Goal: Task Accomplishment & Management: Use online tool/utility

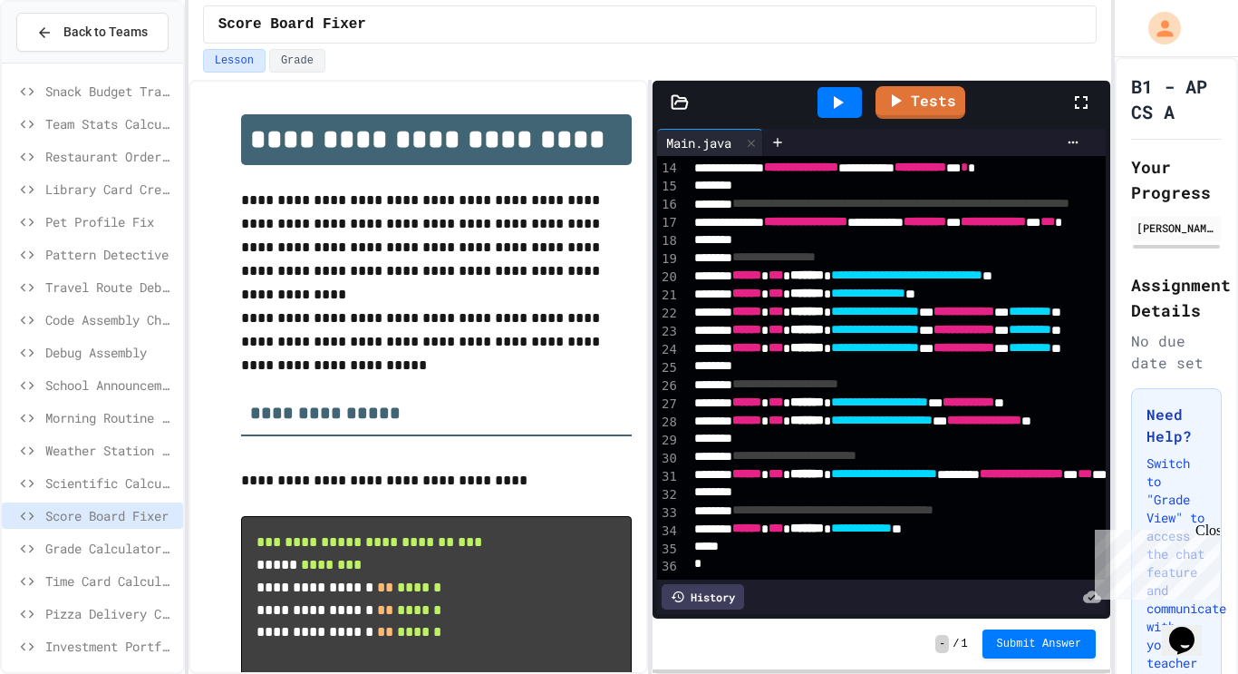
scroll to position [236, 249]
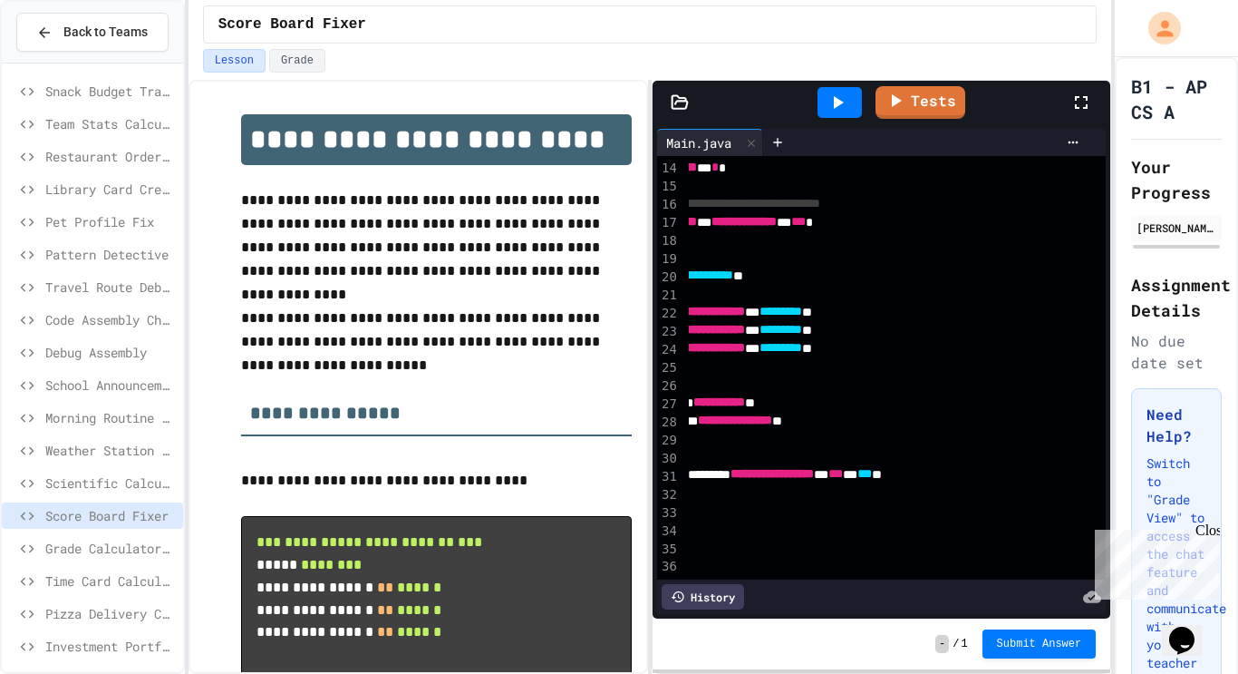
click at [1208, 533] on div "Close" at bounding box center [1207, 533] width 23 height 23
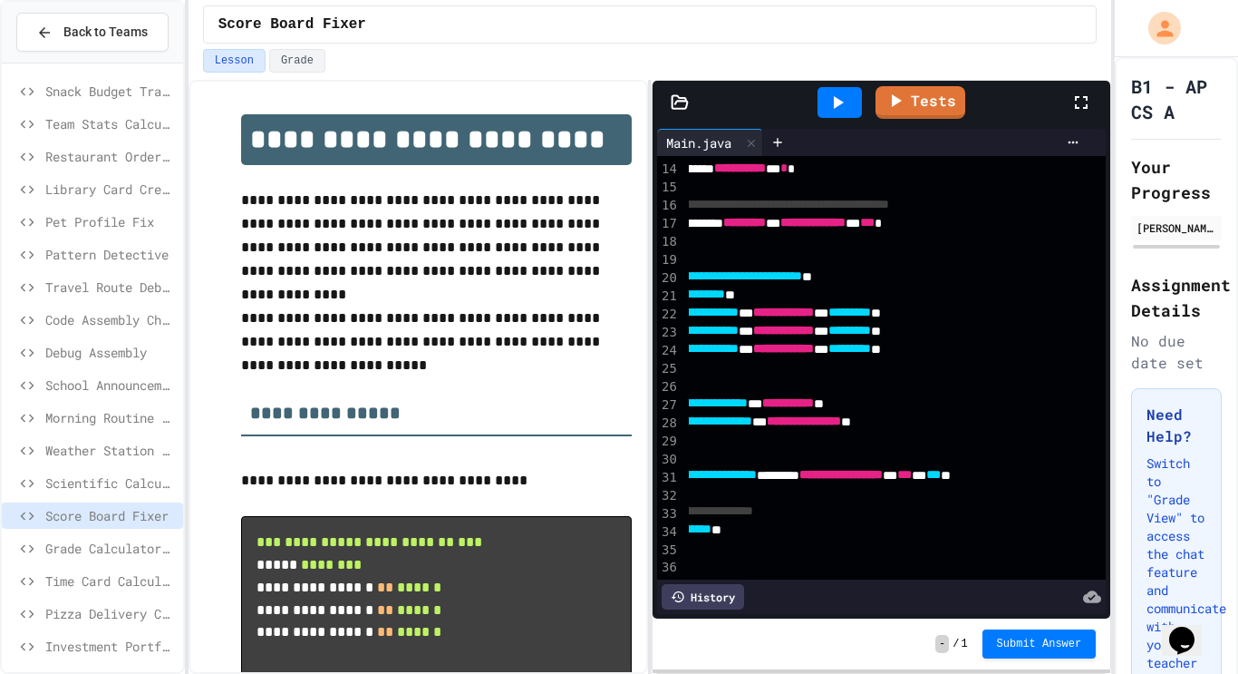
click at [847, 94] on icon at bounding box center [838, 103] width 22 height 22
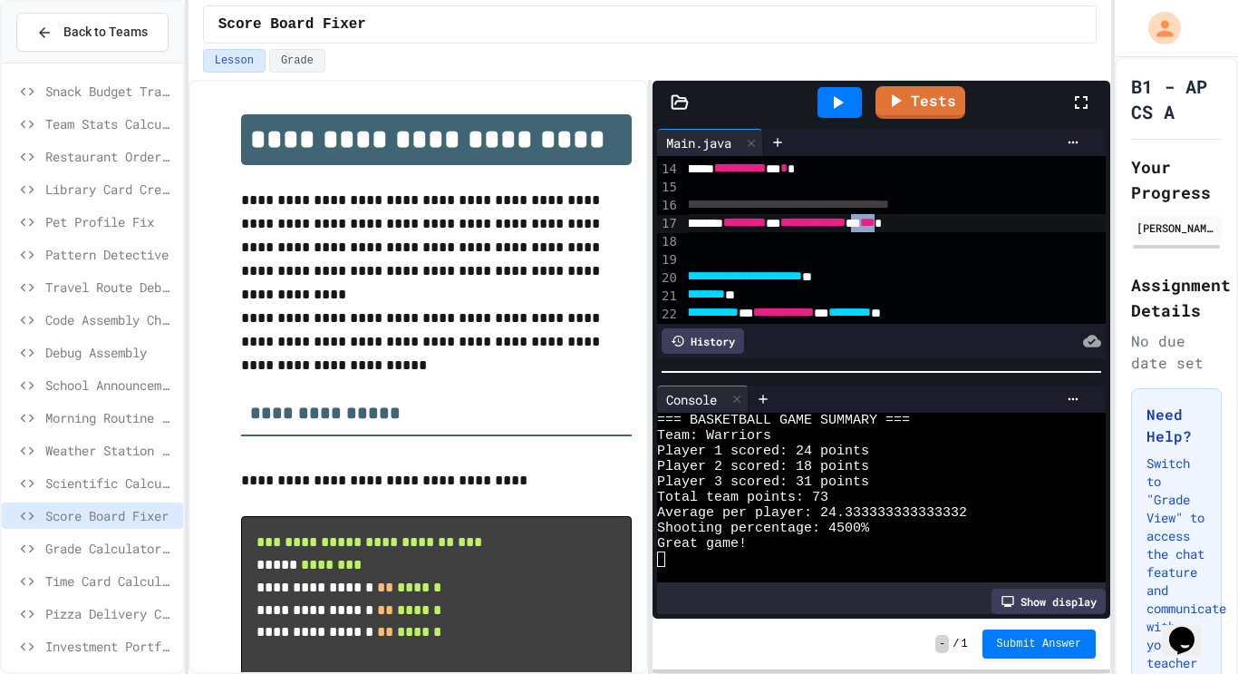
drag, startPoint x: 1035, startPoint y: 223, endPoint x: 1072, endPoint y: 228, distance: 36.5
click at [1072, 228] on div "**********" at bounding box center [842, 223] width 667 height 18
click at [859, 92] on div at bounding box center [840, 102] width 44 height 31
click at [1036, 224] on div "**********" at bounding box center [842, 223] width 667 height 18
click at [852, 107] on div at bounding box center [840, 102] width 44 height 31
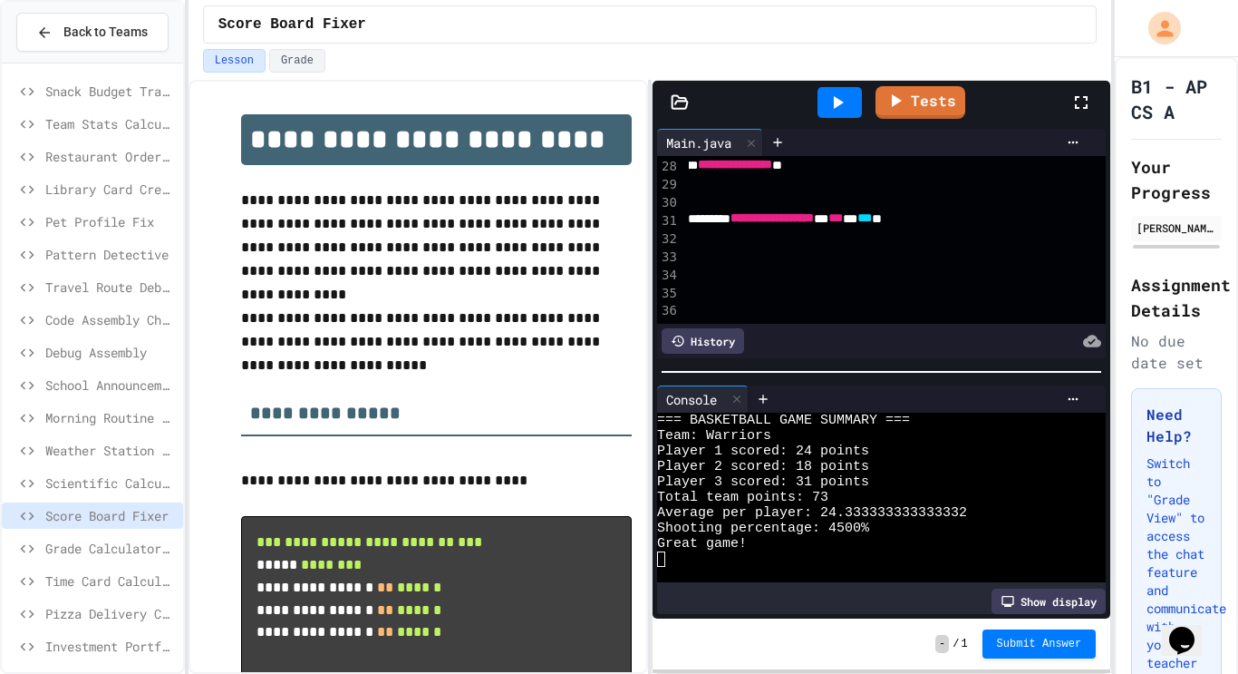
scroll to position [488, 249]
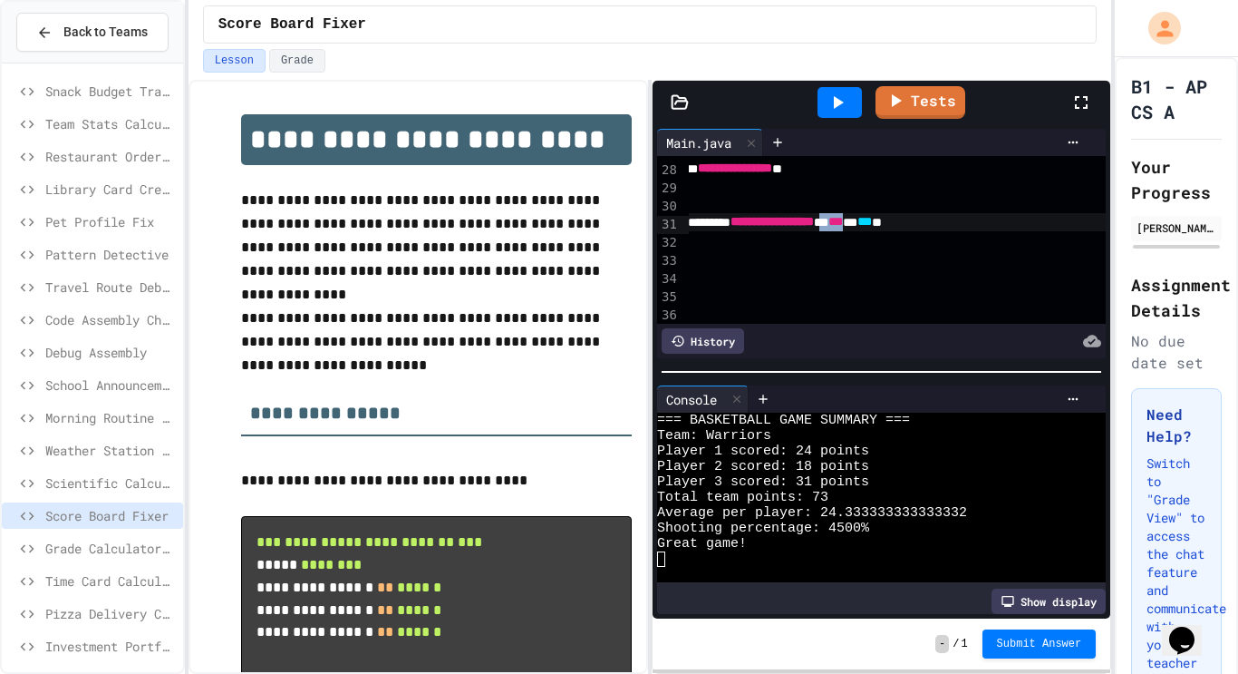
drag, startPoint x: 1011, startPoint y: 224, endPoint x: 1049, endPoint y: 224, distance: 38.1
click at [1049, 224] on div "**********" at bounding box center [773, 222] width 667 height 18
click at [858, 87] on div at bounding box center [840, 102] width 44 height 31
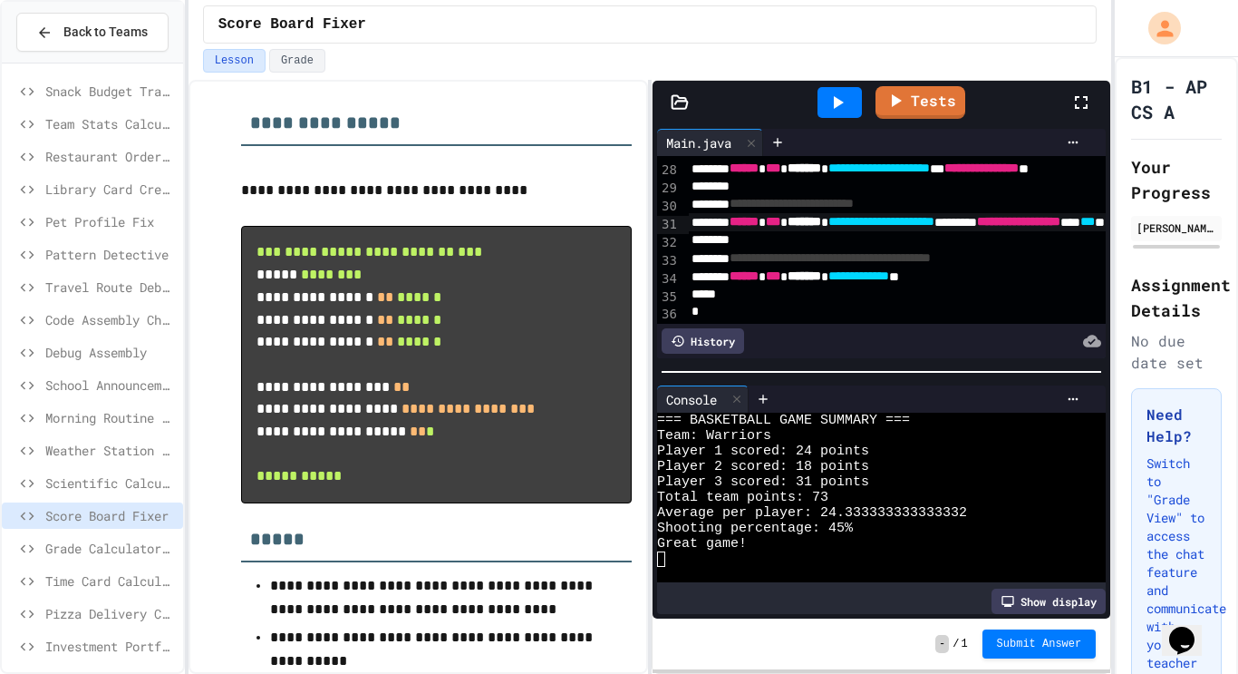
scroll to position [488, 0]
click at [742, 284] on div "**********" at bounding box center [1004, 276] width 631 height 18
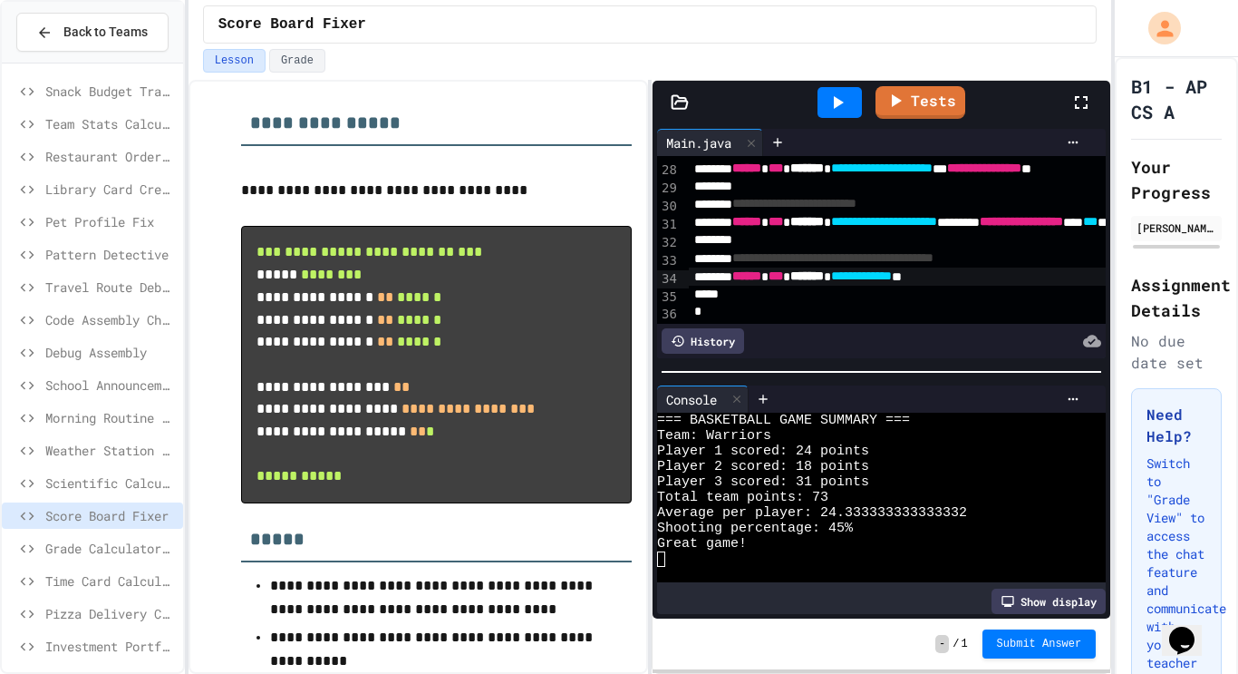
click at [754, 279] on span "******" at bounding box center [746, 275] width 29 height 13
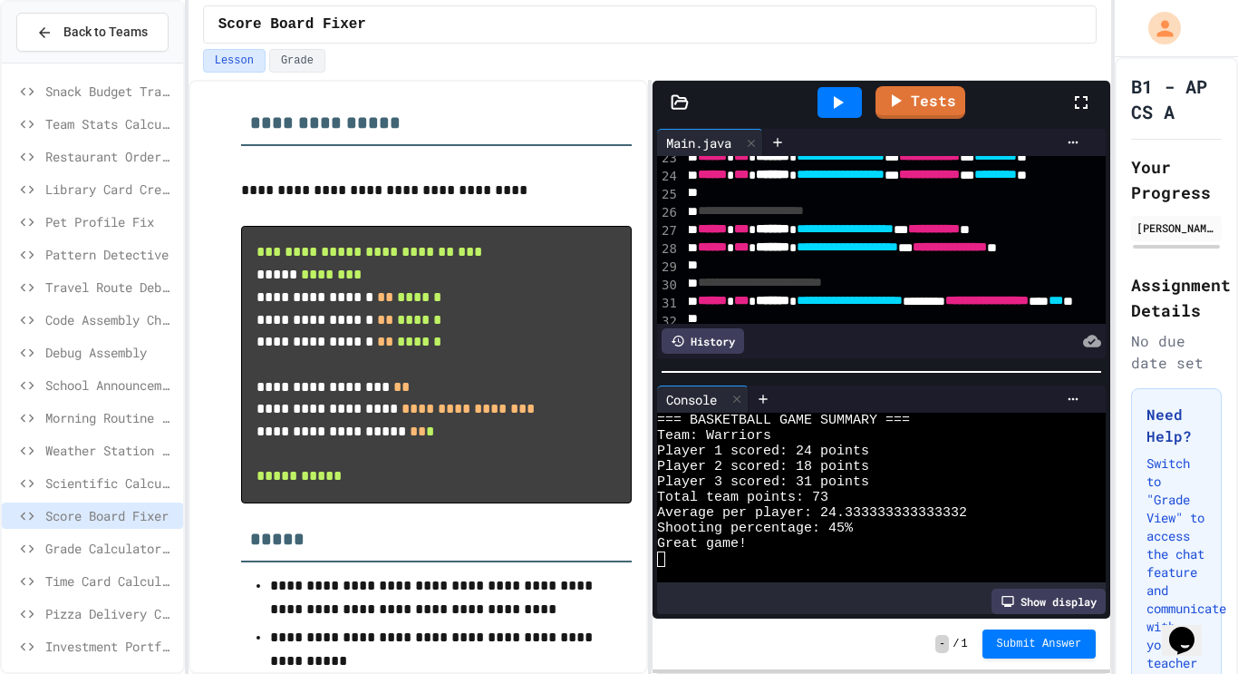
scroll to position [404, 33]
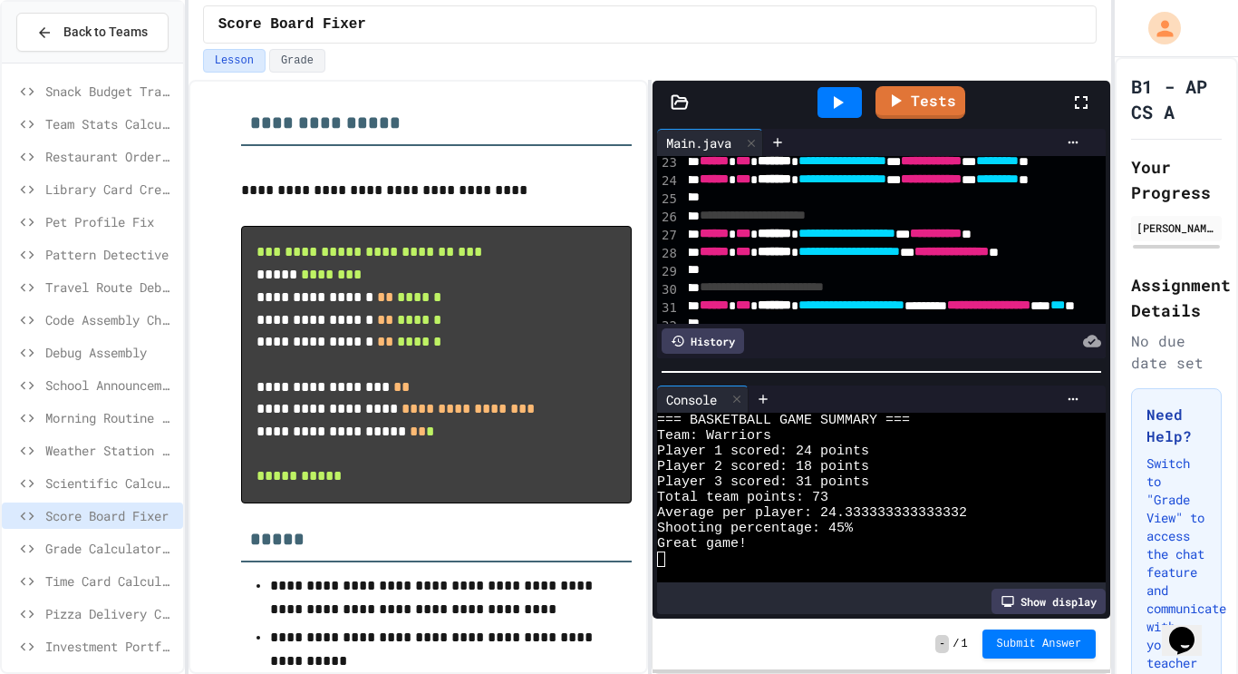
click at [946, 216] on div "**********" at bounding box center [971, 216] width 631 height 18
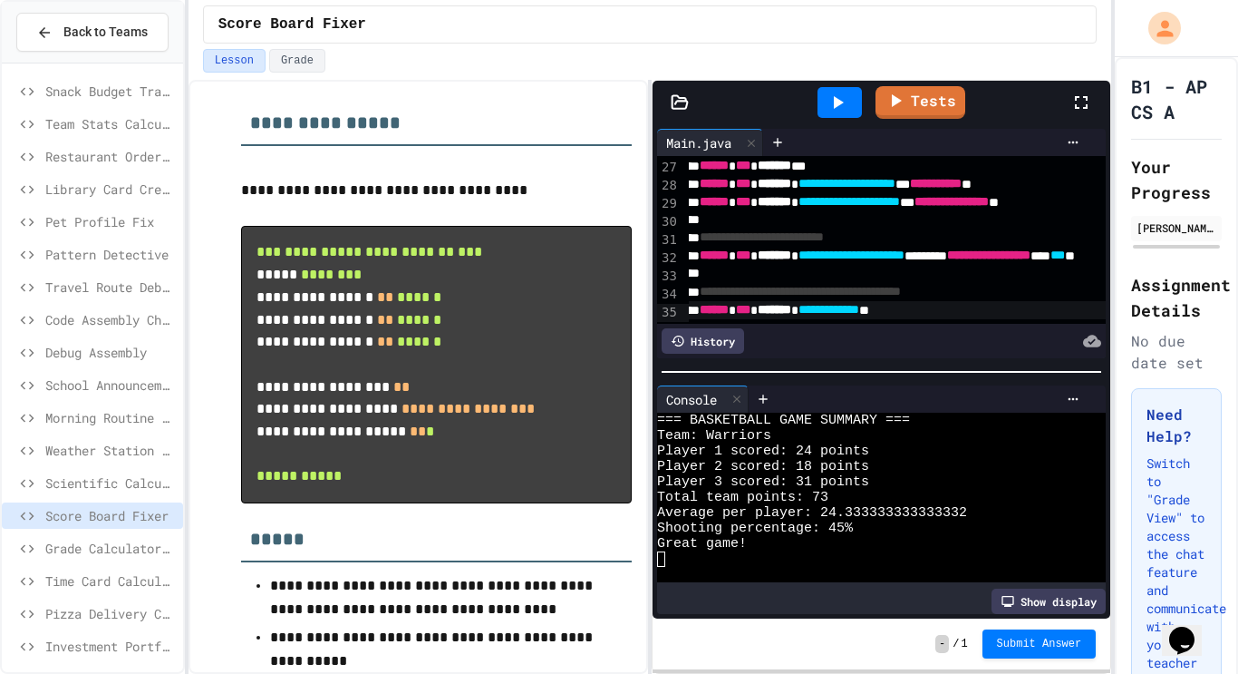
scroll to position [490, 33]
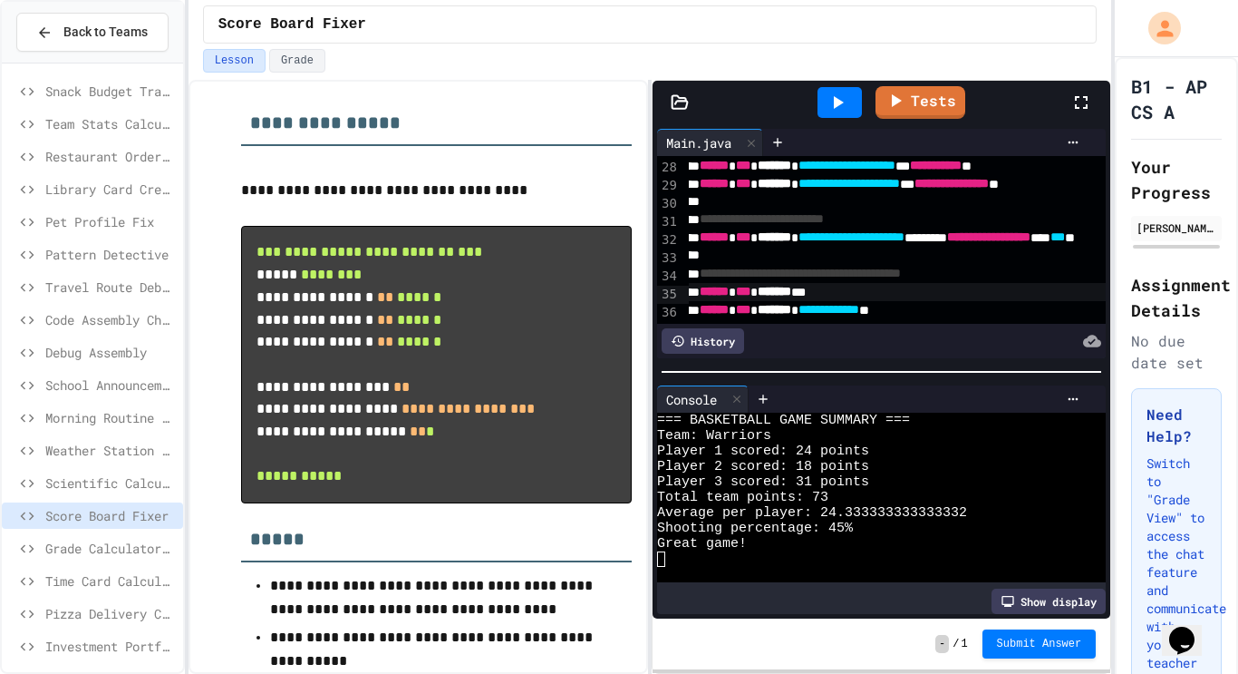
click at [828, 105] on icon at bounding box center [838, 103] width 22 height 22
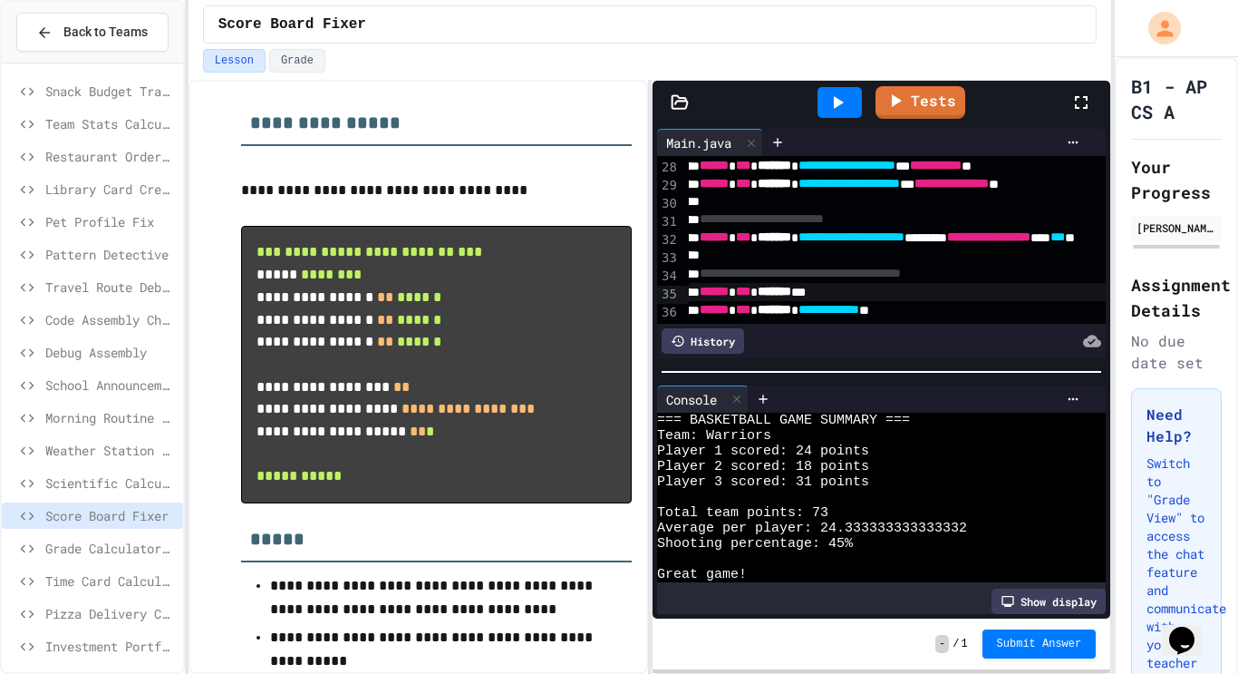
scroll to position [15, 0]
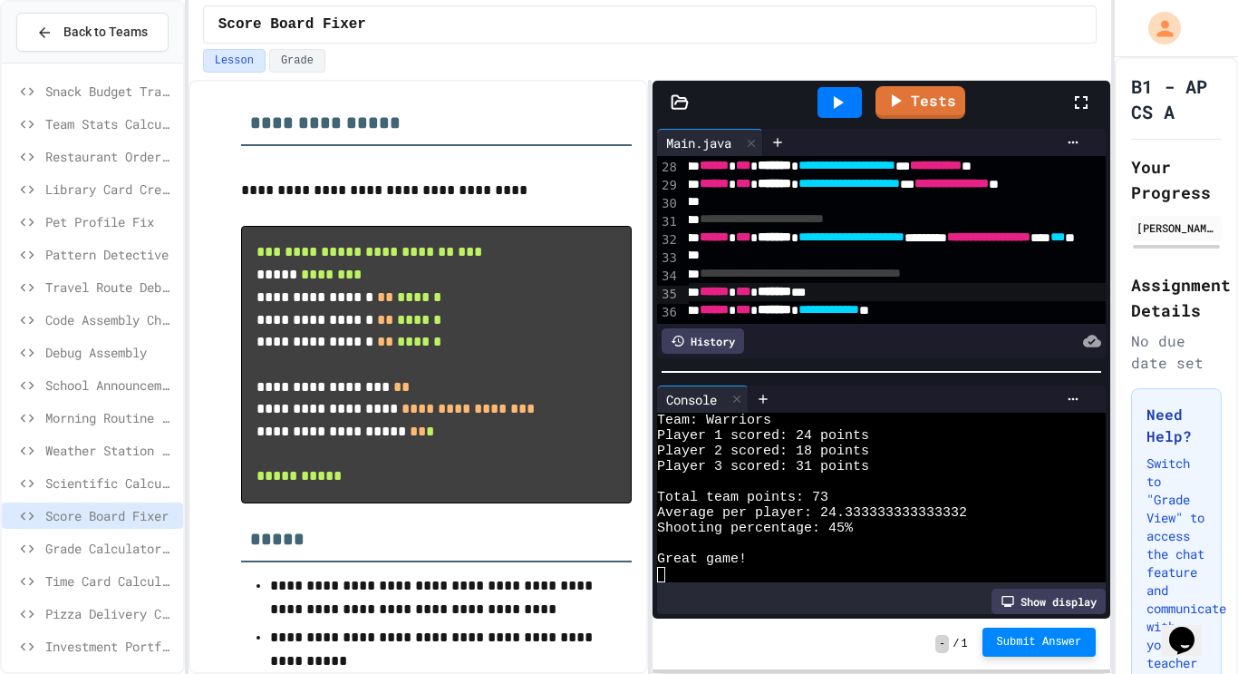
click at [1019, 645] on span "Submit Answer" at bounding box center [1039, 642] width 85 height 15
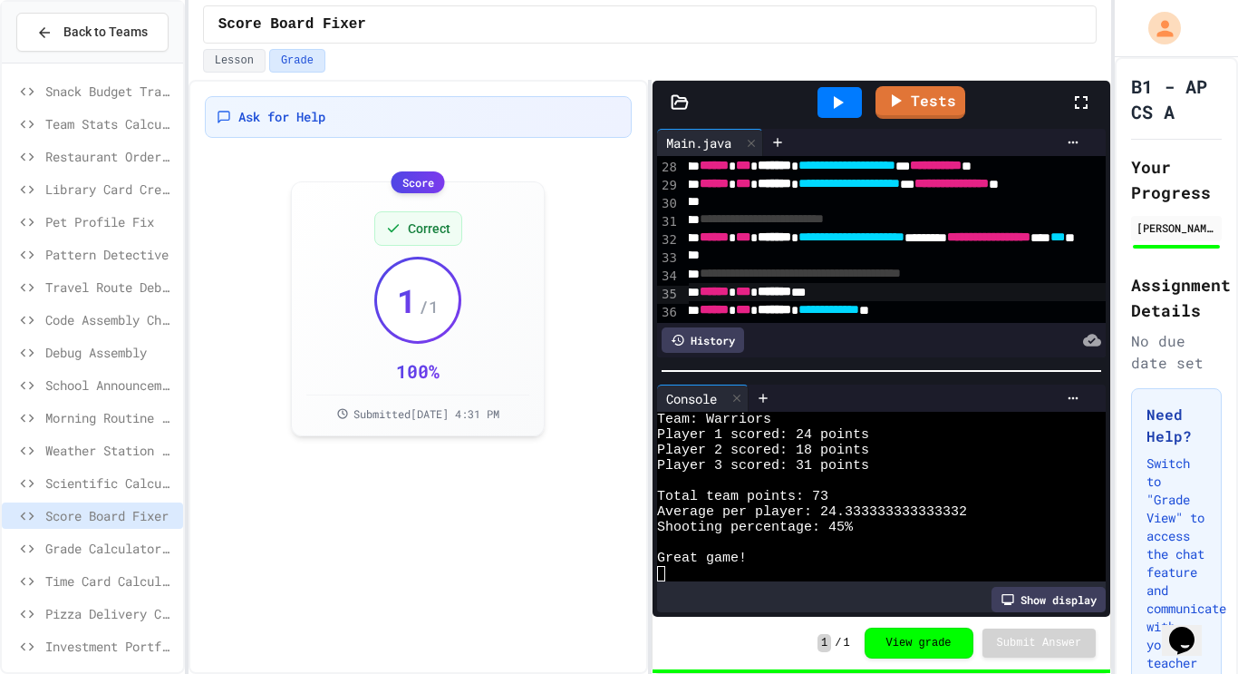
click at [88, 540] on span "Grade Calculator Pro" at bounding box center [110, 547] width 131 height 19
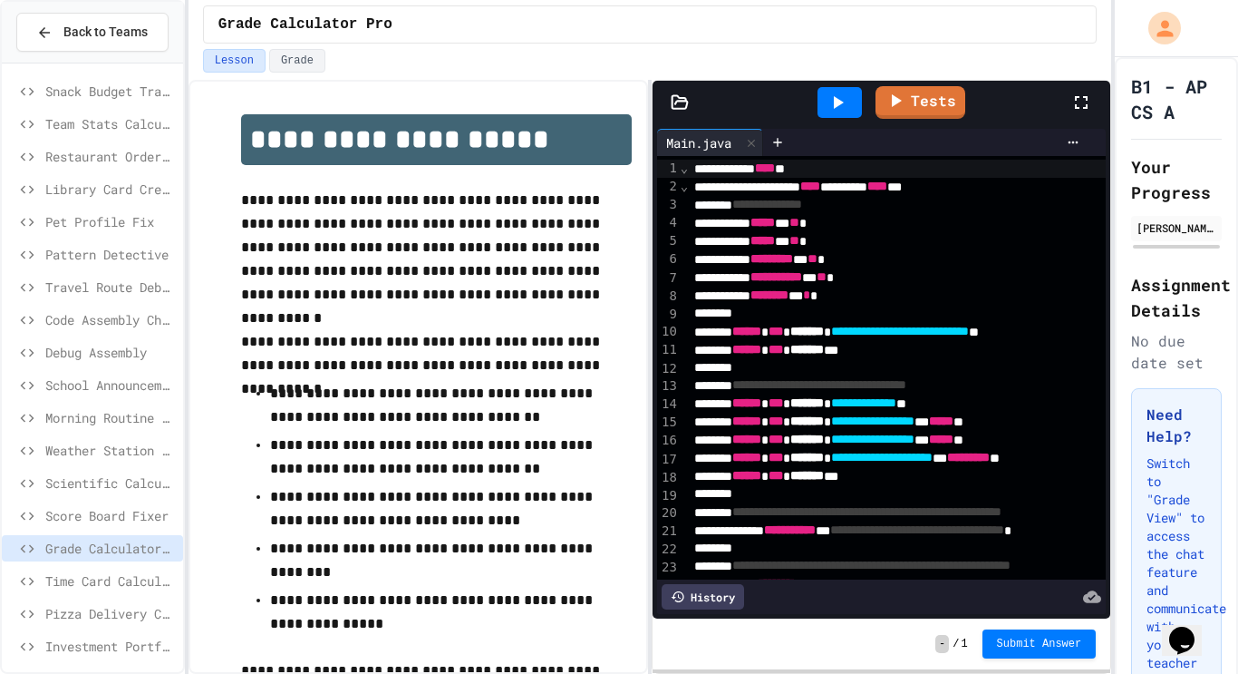
click at [134, 62] on div "Back to Teams" at bounding box center [92, 33] width 181 height 62
click at [112, 101] on div "Snack Budget Tracker" at bounding box center [92, 91] width 181 height 26
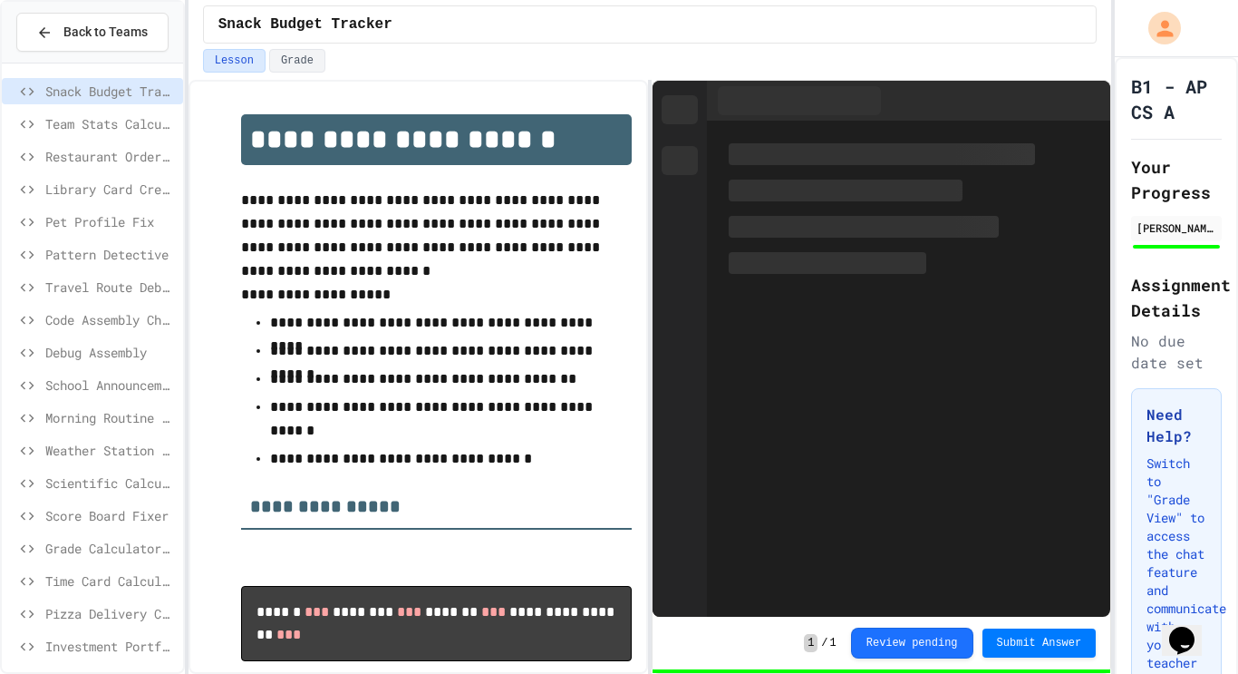
click at [112, 116] on span "Team Stats Calculator" at bounding box center [110, 123] width 131 height 19
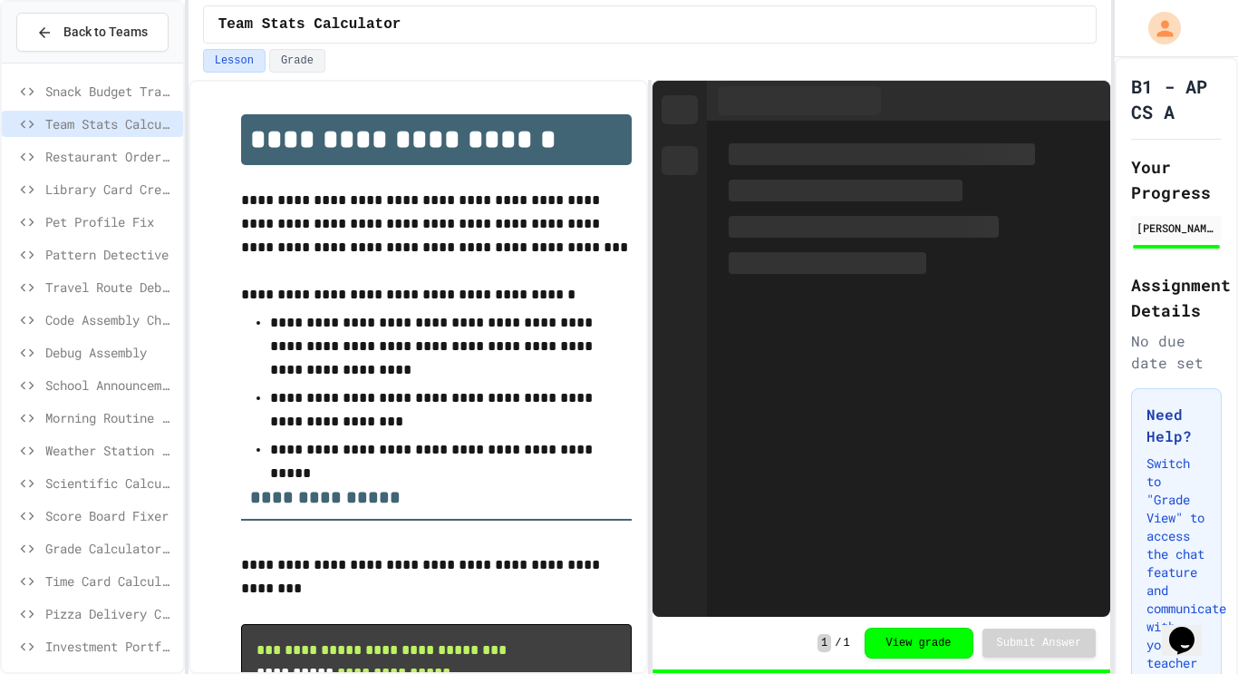
click at [113, 155] on span "Restaurant Order System" at bounding box center [110, 156] width 131 height 19
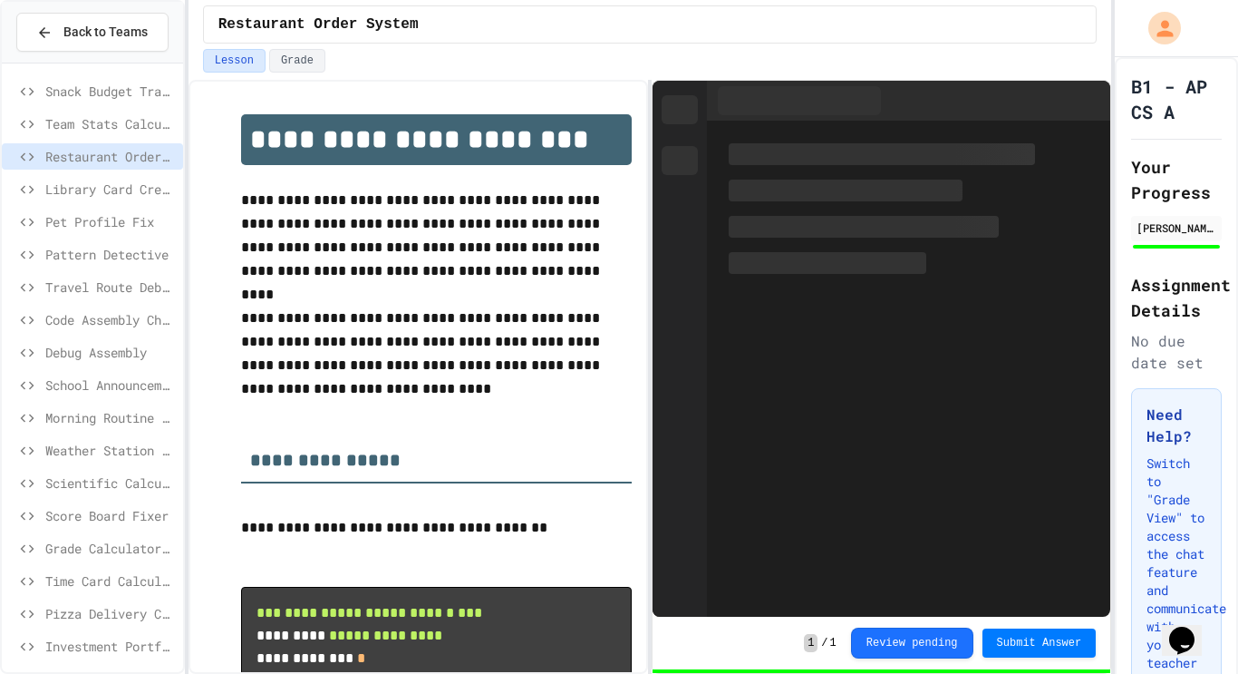
click at [112, 188] on span "Library Card Creator" at bounding box center [110, 188] width 131 height 19
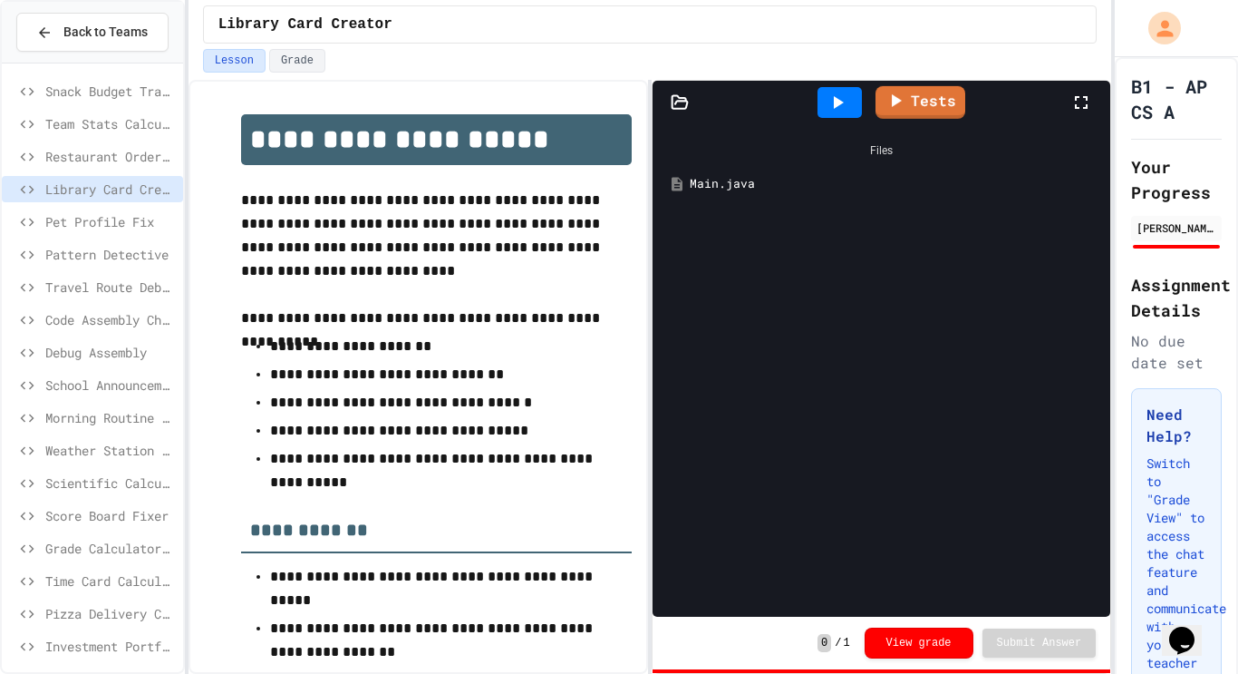
click at [841, 98] on icon at bounding box center [838, 103] width 22 height 22
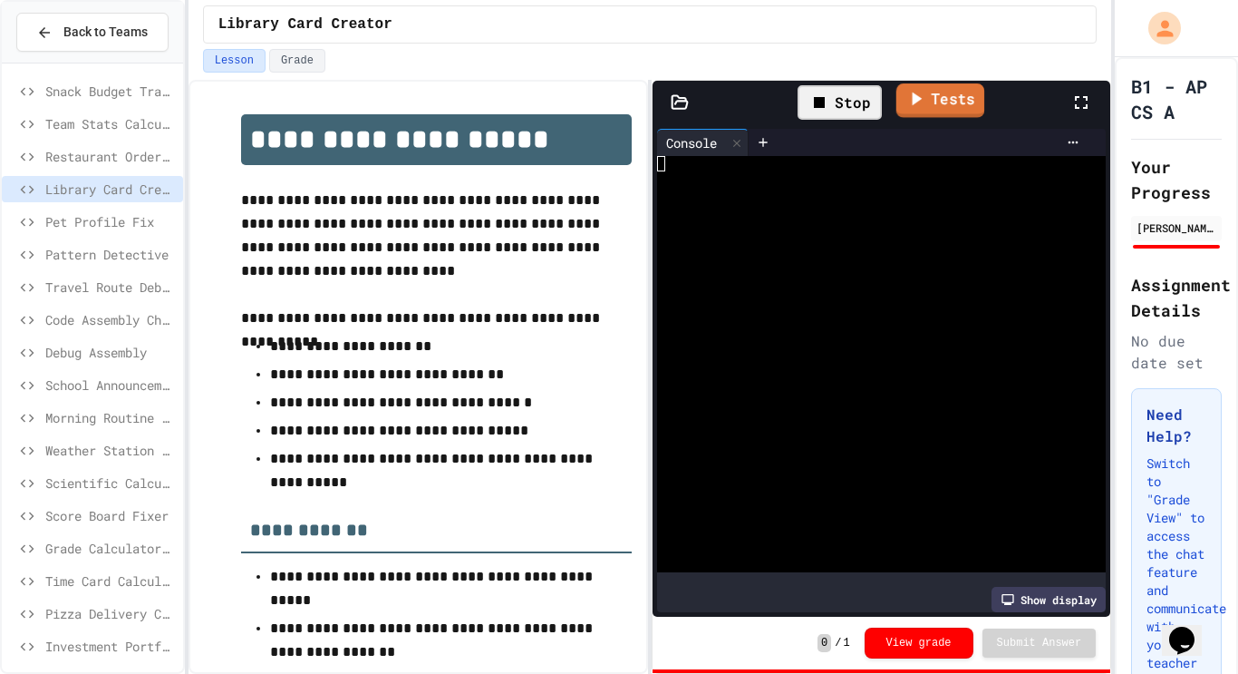
click at [908, 103] on icon at bounding box center [916, 98] width 22 height 23
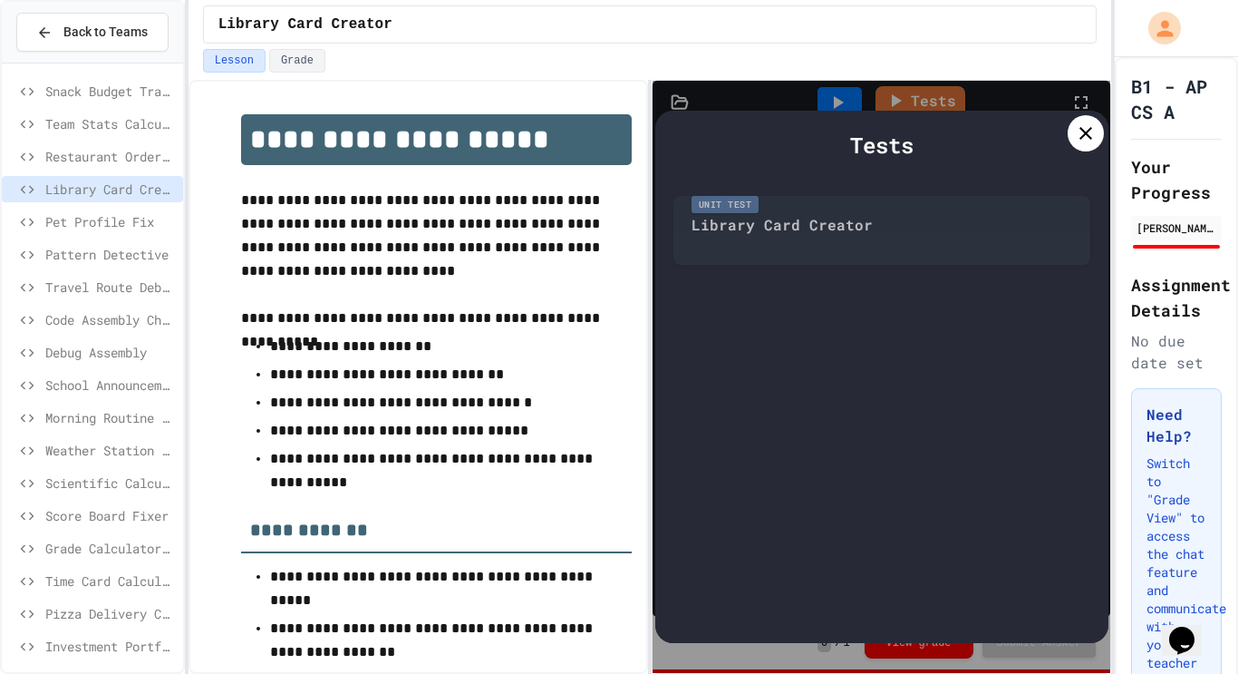
click at [880, 214] on div "Unit Test Library Card Creator" at bounding box center [882, 226] width 417 height 78
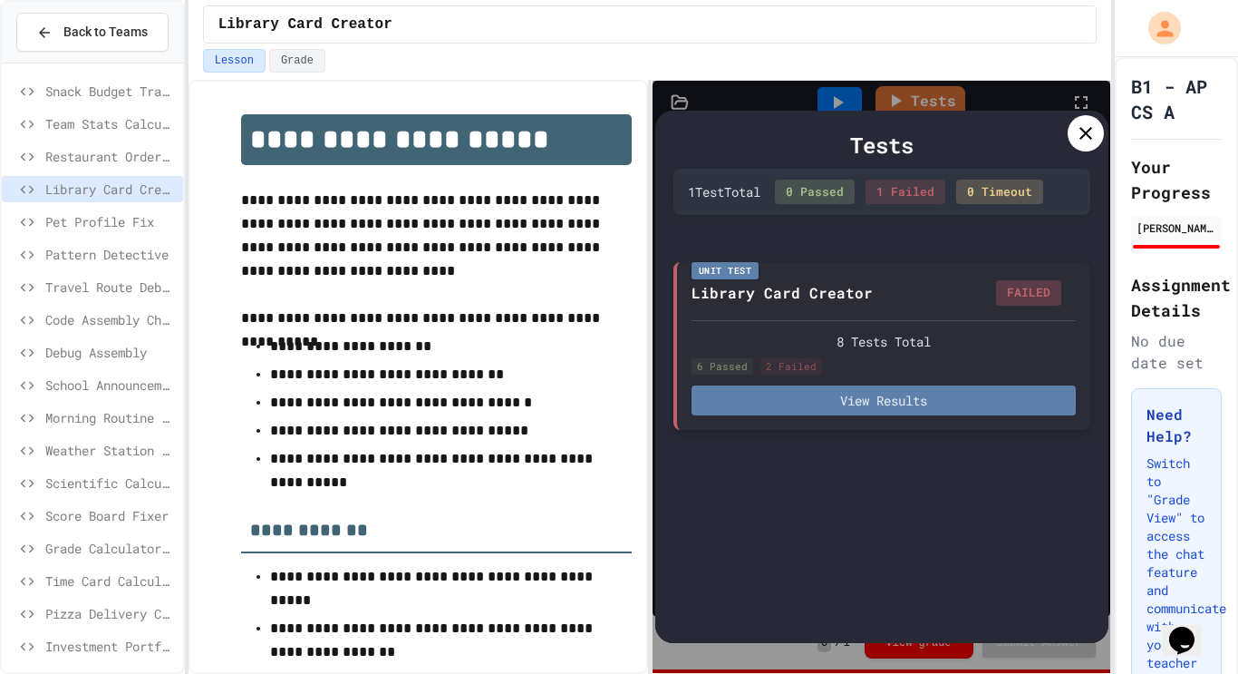
click at [917, 394] on button "View Results" at bounding box center [884, 400] width 384 height 30
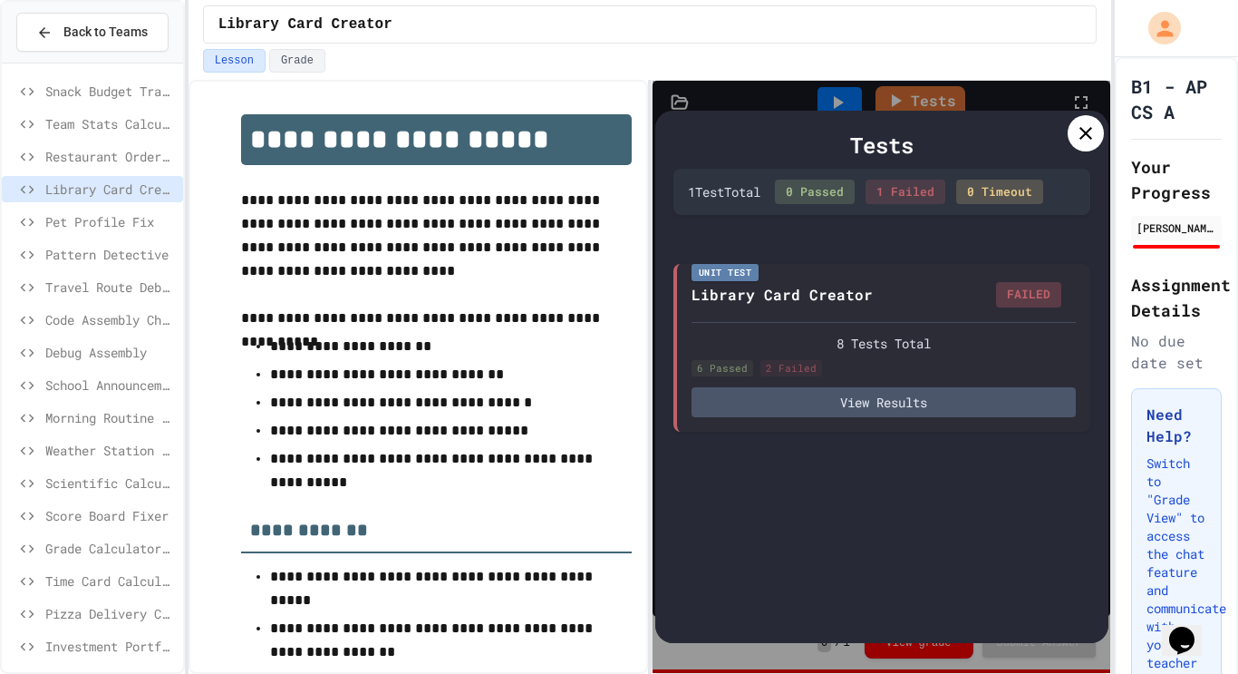
click at [1081, 141] on icon at bounding box center [1086, 133] width 22 height 22
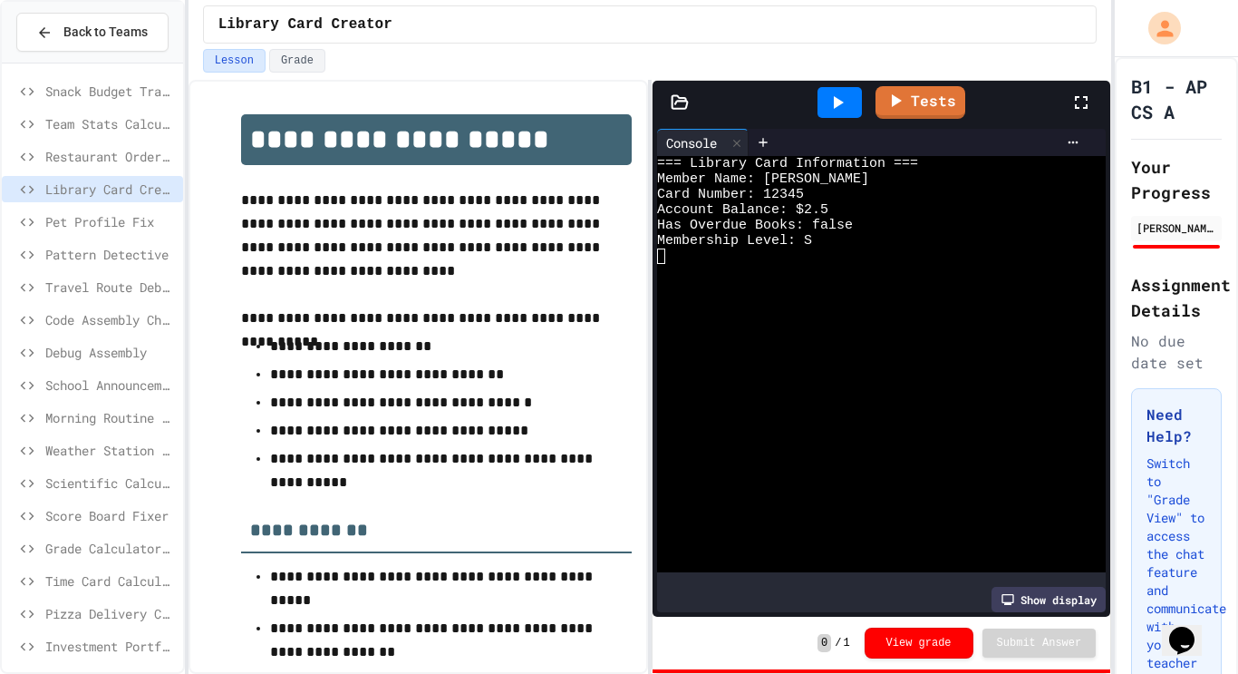
drag, startPoint x: 831, startPoint y: 128, endPoint x: 831, endPoint y: 182, distance: 54.4
click at [831, 182] on div "Console WWWWWWWWWWWWWWWWWWWWWWWWWWWWWWWW === Library Card Information === Membe…" at bounding box center [881, 370] width 449 height 483
click at [1077, 146] on icon at bounding box center [1073, 142] width 15 height 15
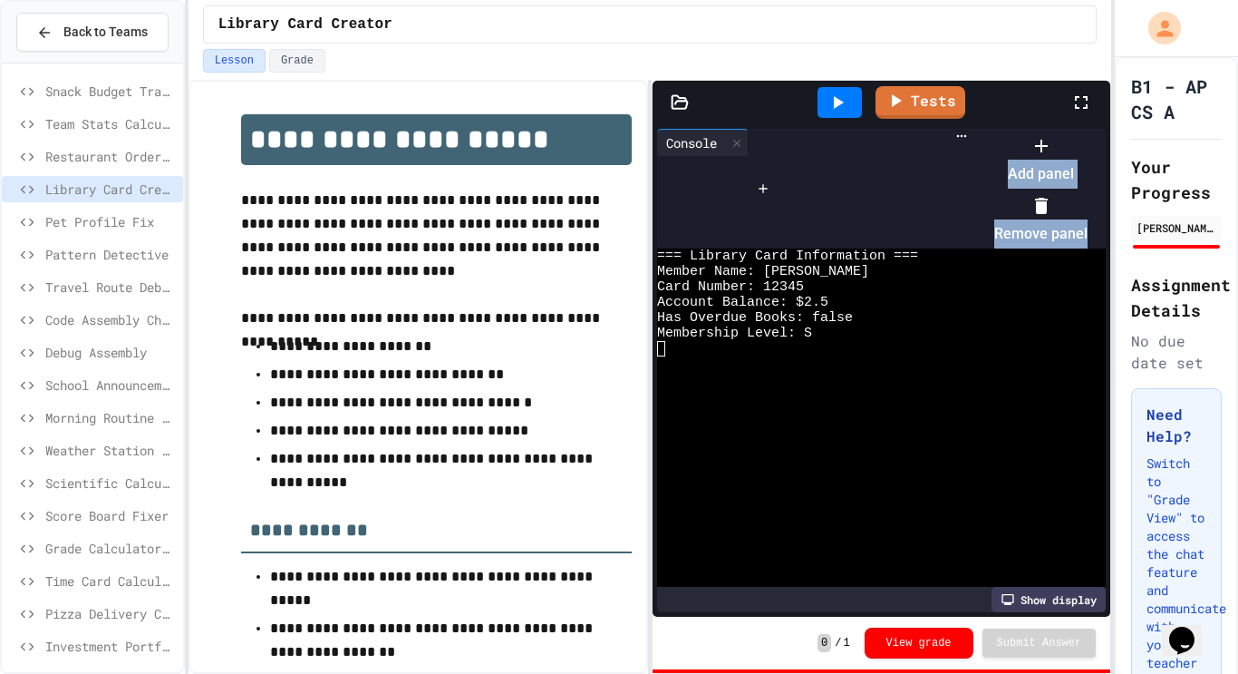
click at [1017, 131] on div at bounding box center [1032, 131] width 112 height 0
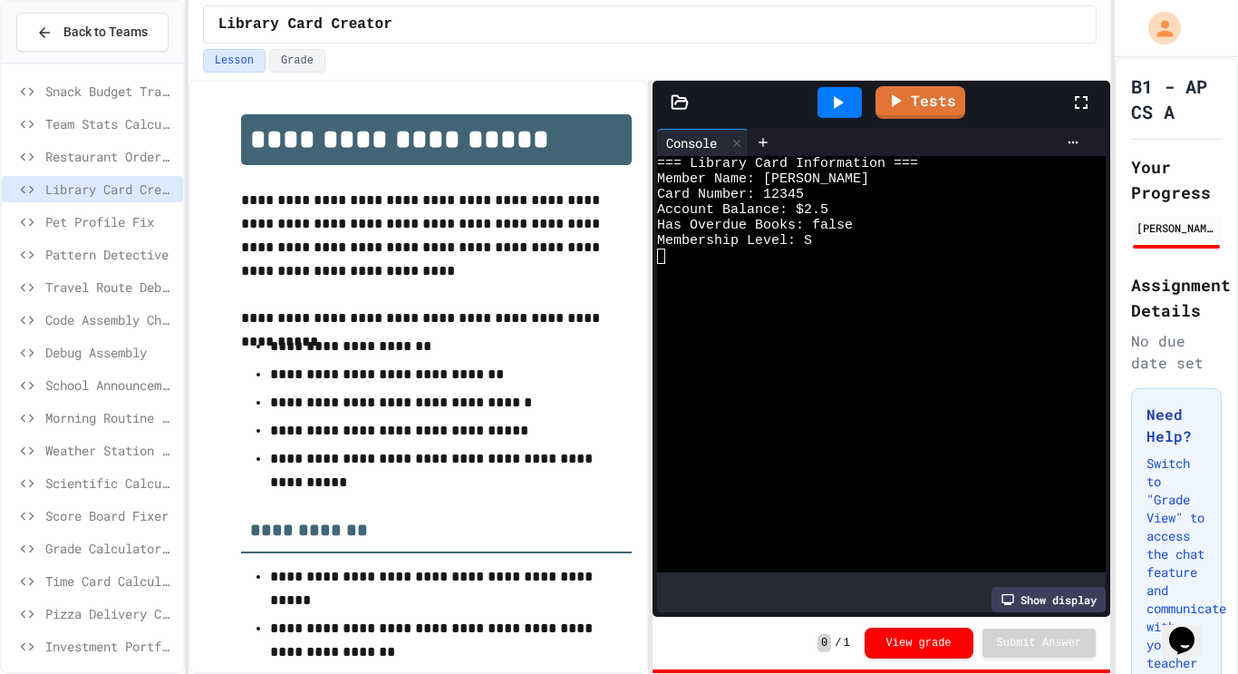
click at [1010, 608] on div "Show display" at bounding box center [1049, 599] width 114 height 25
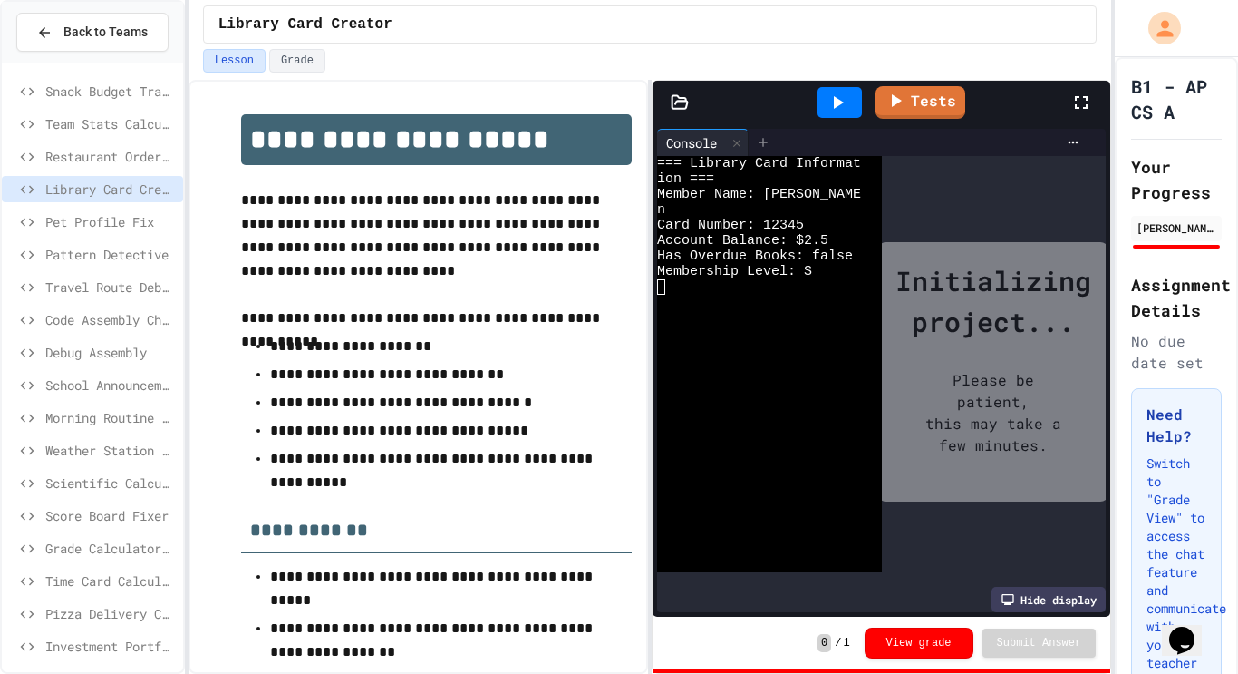
click at [771, 140] on icon at bounding box center [763, 142] width 15 height 15
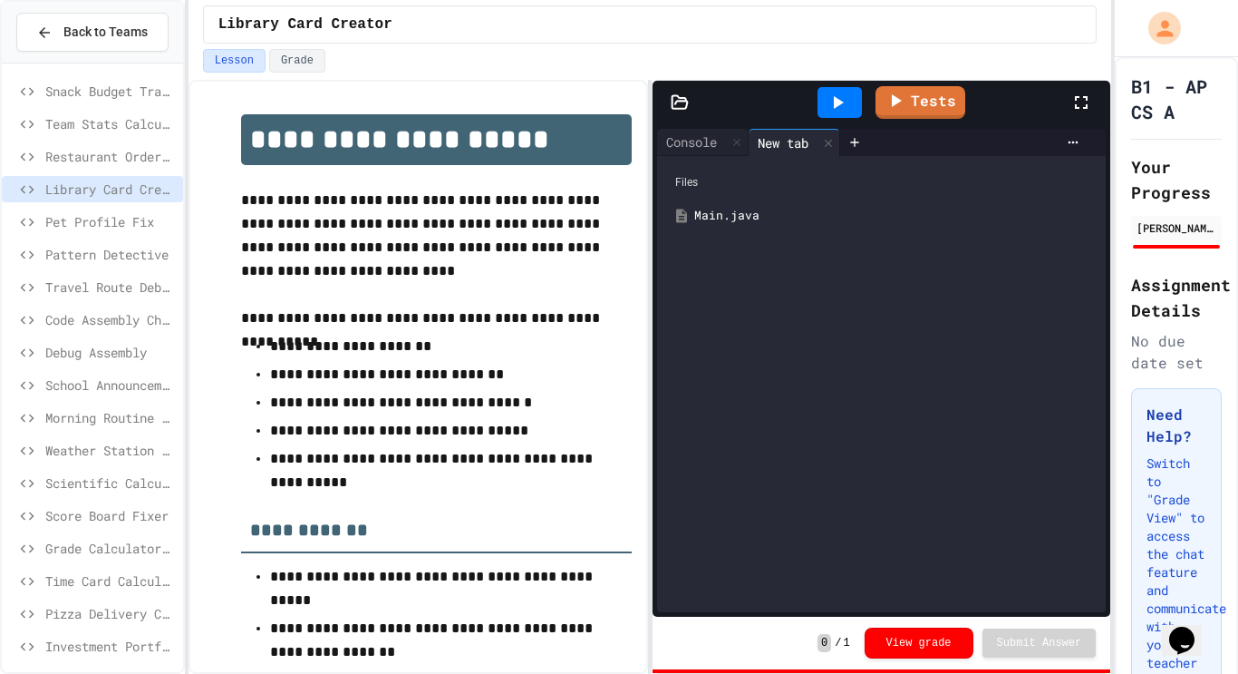
click at [754, 217] on div "Main.java" at bounding box center [894, 216] width 401 height 18
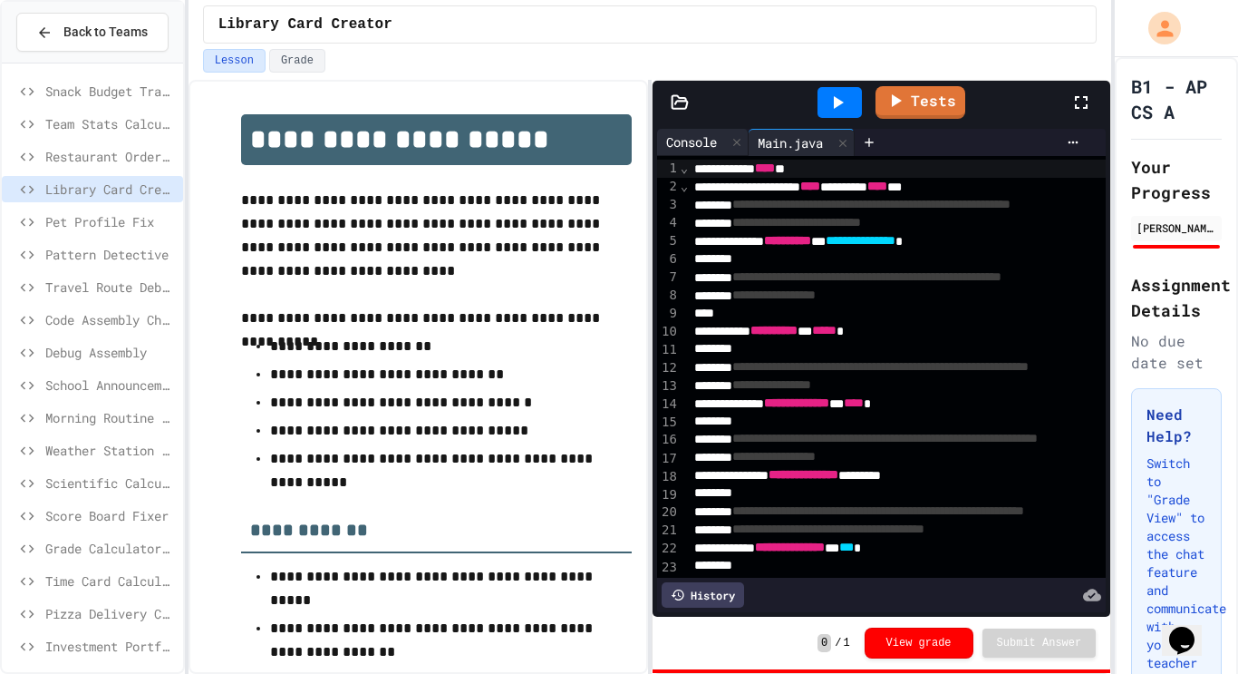
click at [712, 134] on div "Console" at bounding box center [691, 141] width 69 height 19
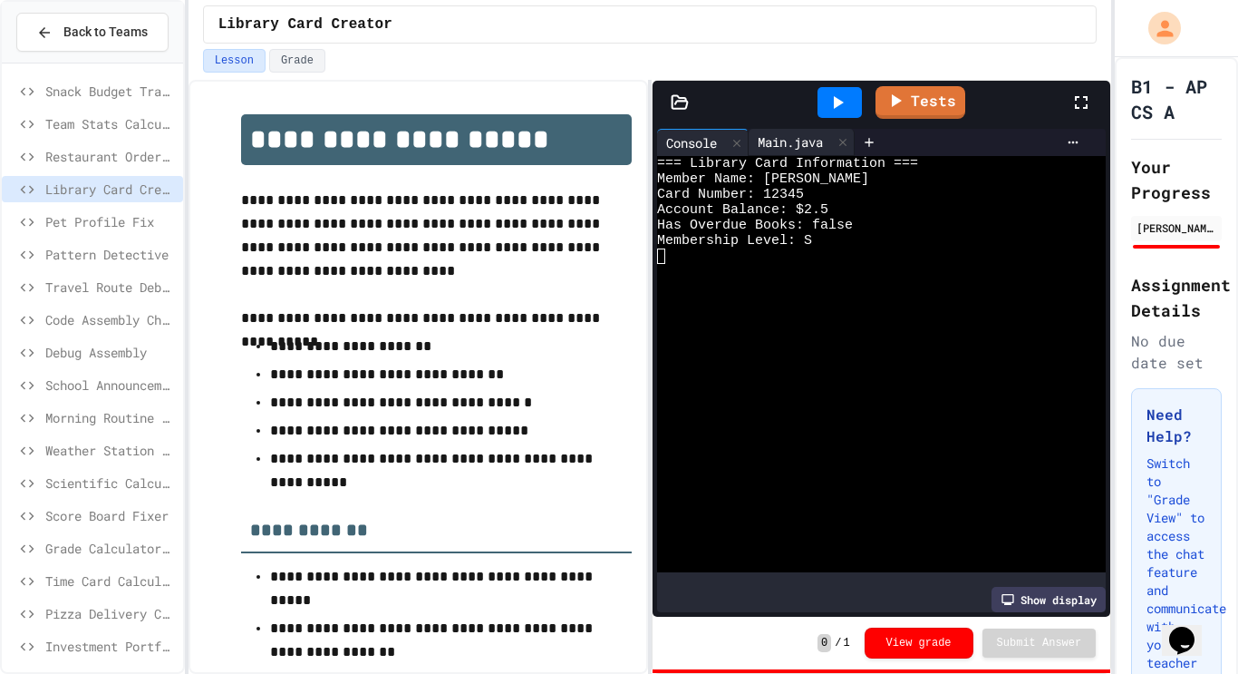
click at [807, 146] on div "Main.java" at bounding box center [790, 141] width 83 height 19
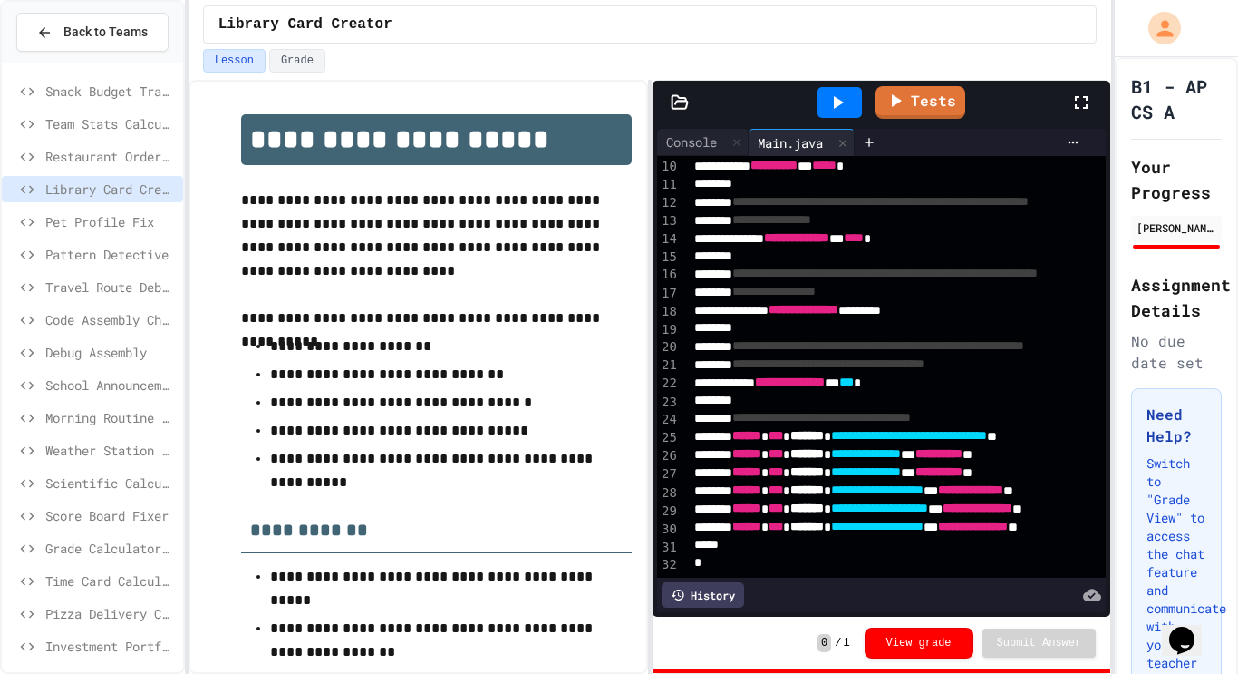
scroll to position [165, 133]
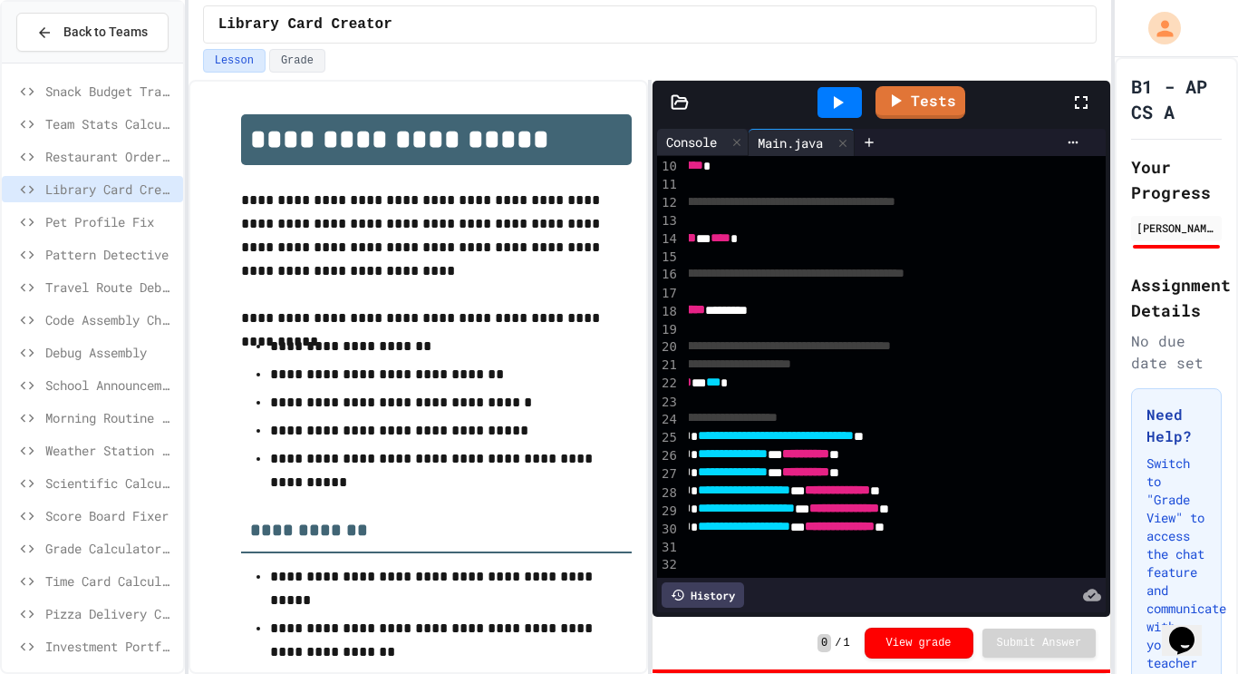
click at [703, 139] on div "Console" at bounding box center [691, 141] width 69 height 19
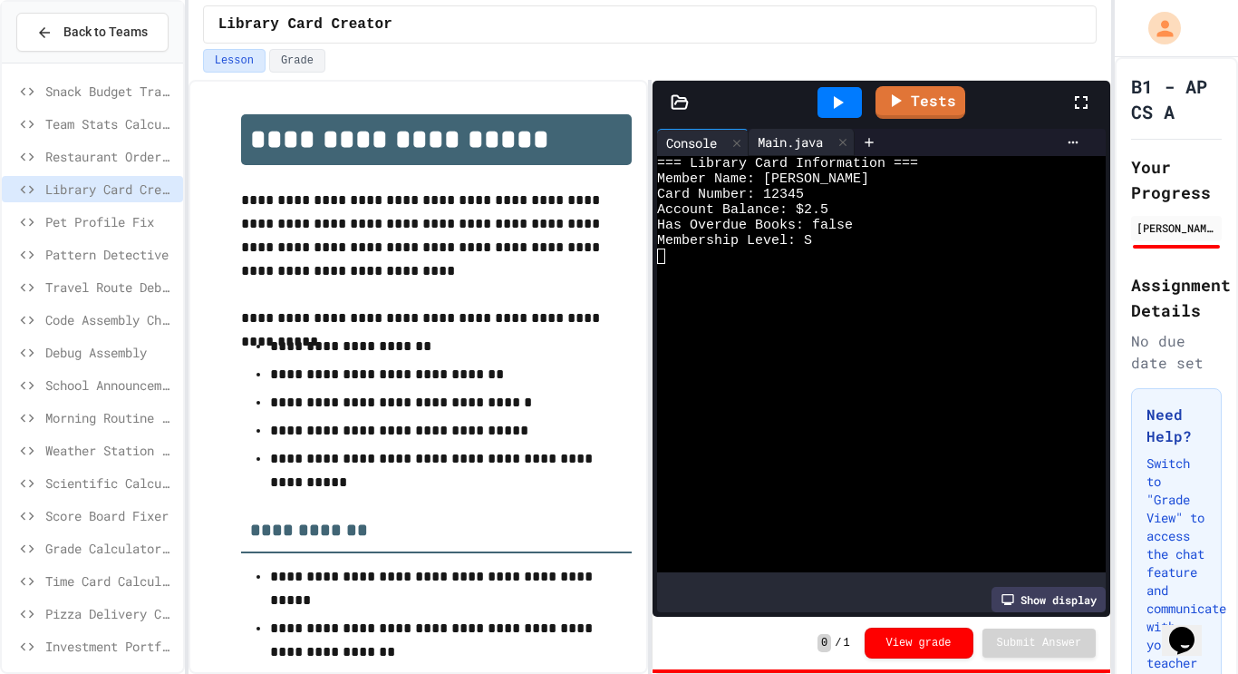
click at [787, 149] on div "Main.java" at bounding box center [790, 141] width 83 height 19
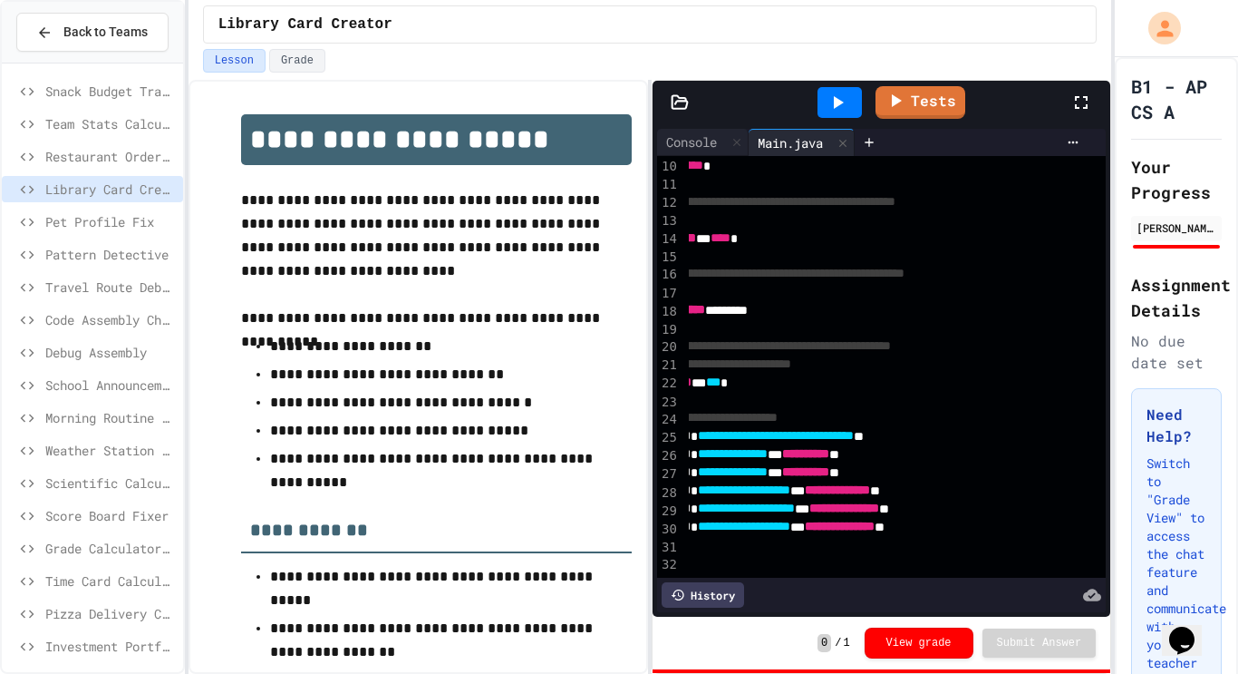
click at [1026, 491] on div "**********" at bounding box center [831, 490] width 551 height 18
click at [840, 94] on icon at bounding box center [838, 103] width 22 height 22
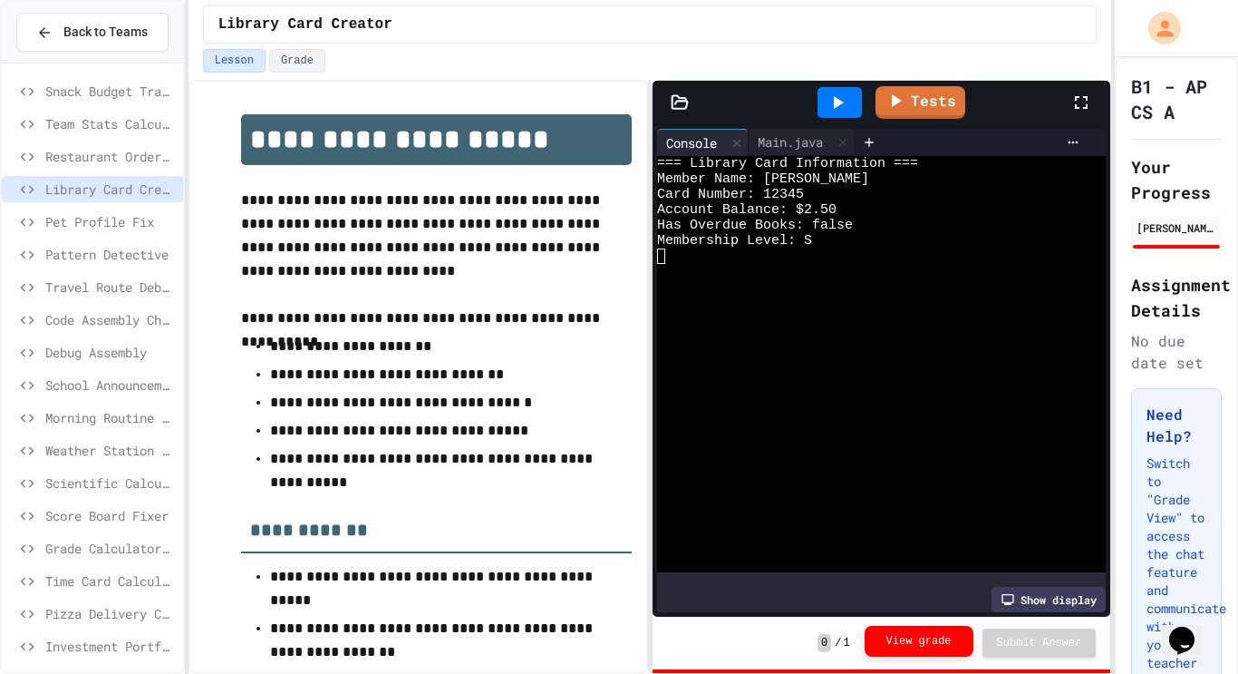
click at [918, 647] on button "View grade" at bounding box center [919, 641] width 109 height 31
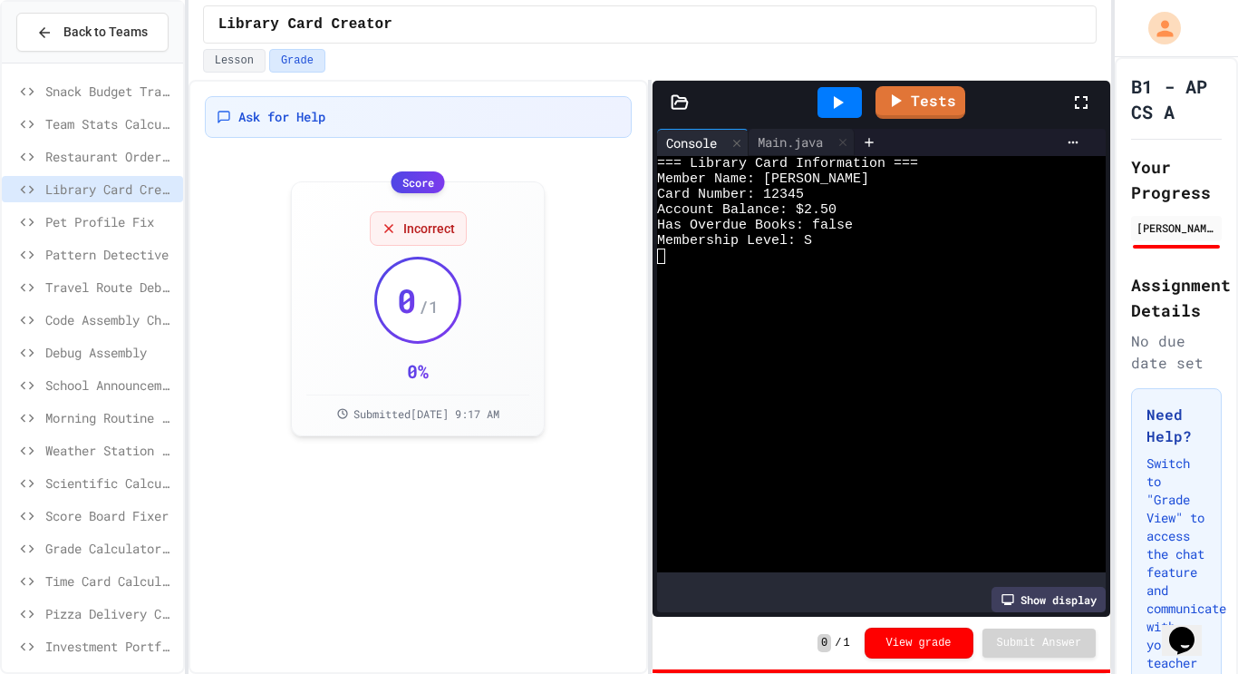
click at [68, 220] on span "Pet Profile Fix" at bounding box center [110, 221] width 131 height 19
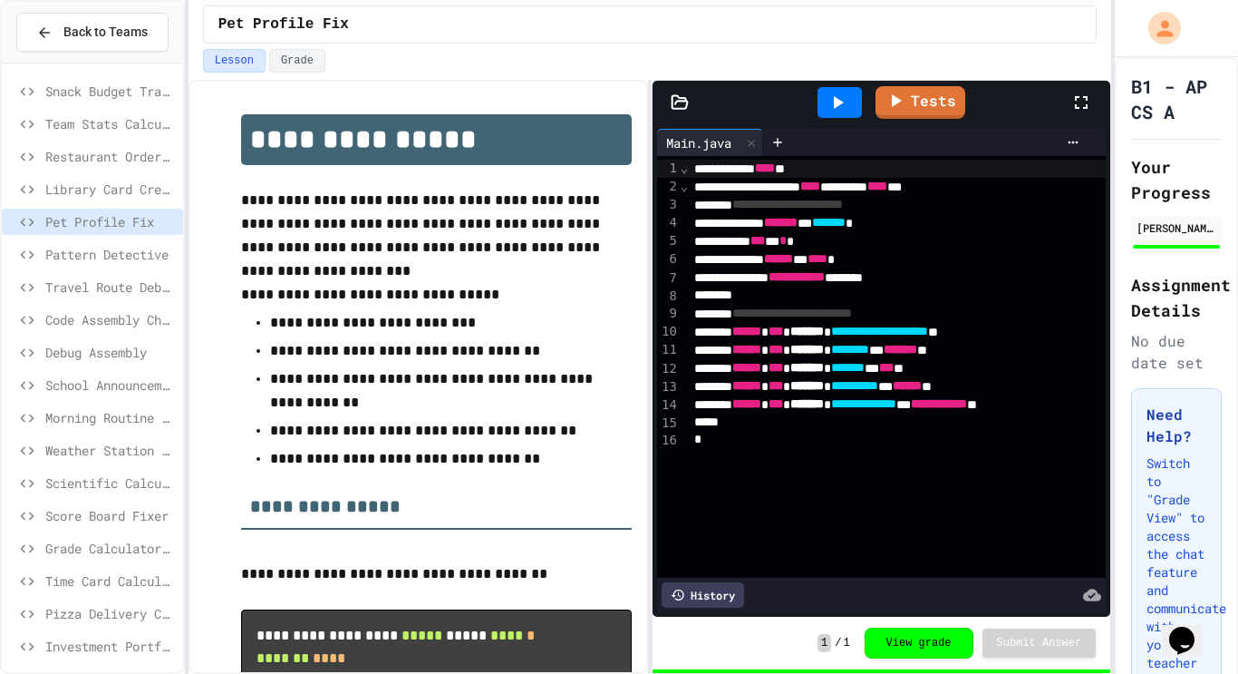
click at [91, 263] on span "Pattern Detective" at bounding box center [110, 254] width 131 height 19
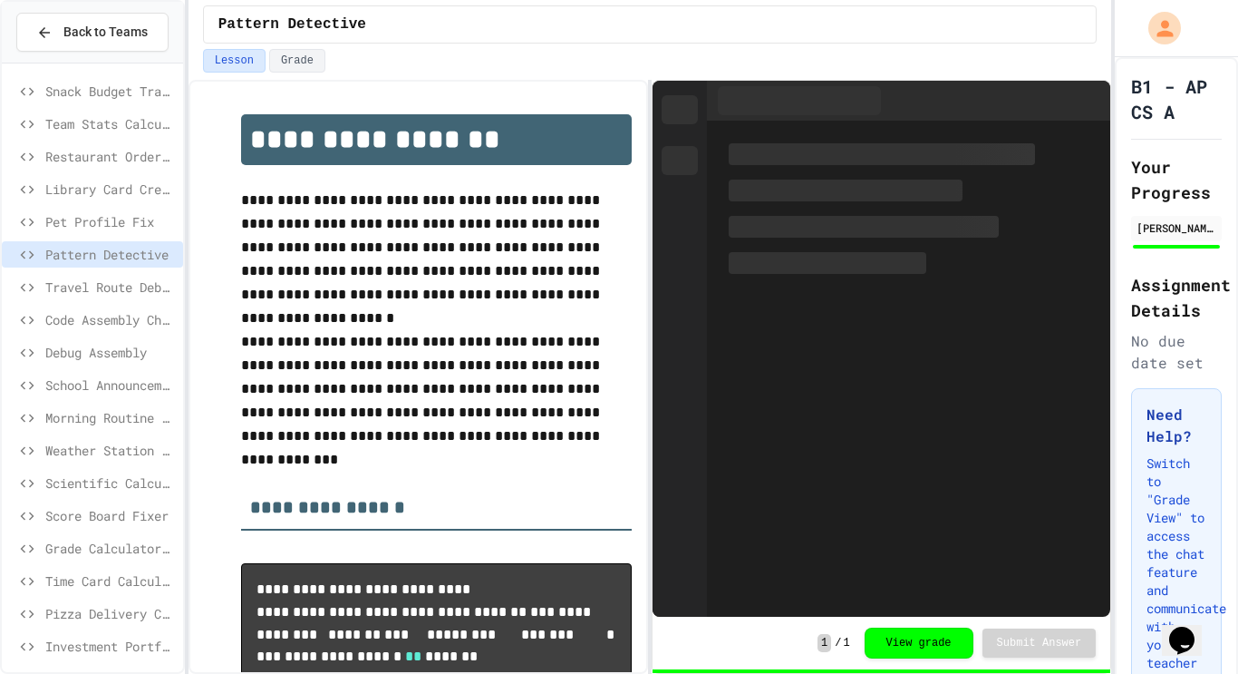
click at [96, 285] on span "Travel Route Debugger" at bounding box center [110, 286] width 131 height 19
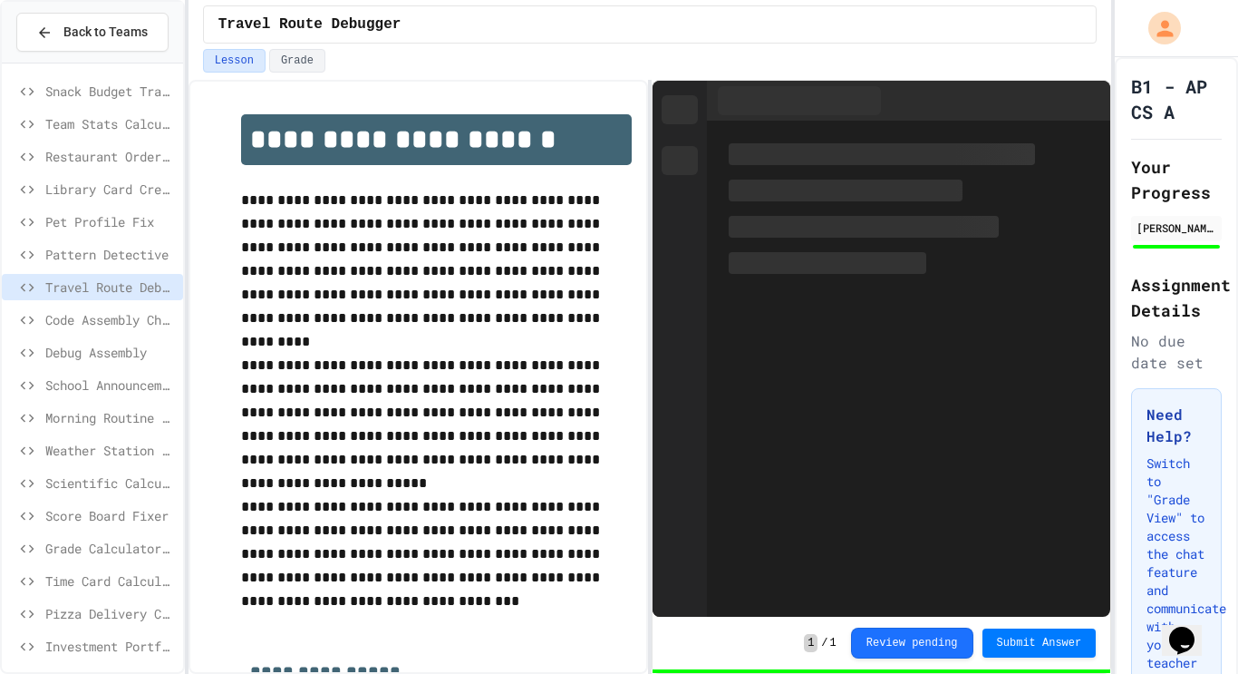
click at [112, 325] on span "Code Assembly Challenge" at bounding box center [110, 319] width 131 height 19
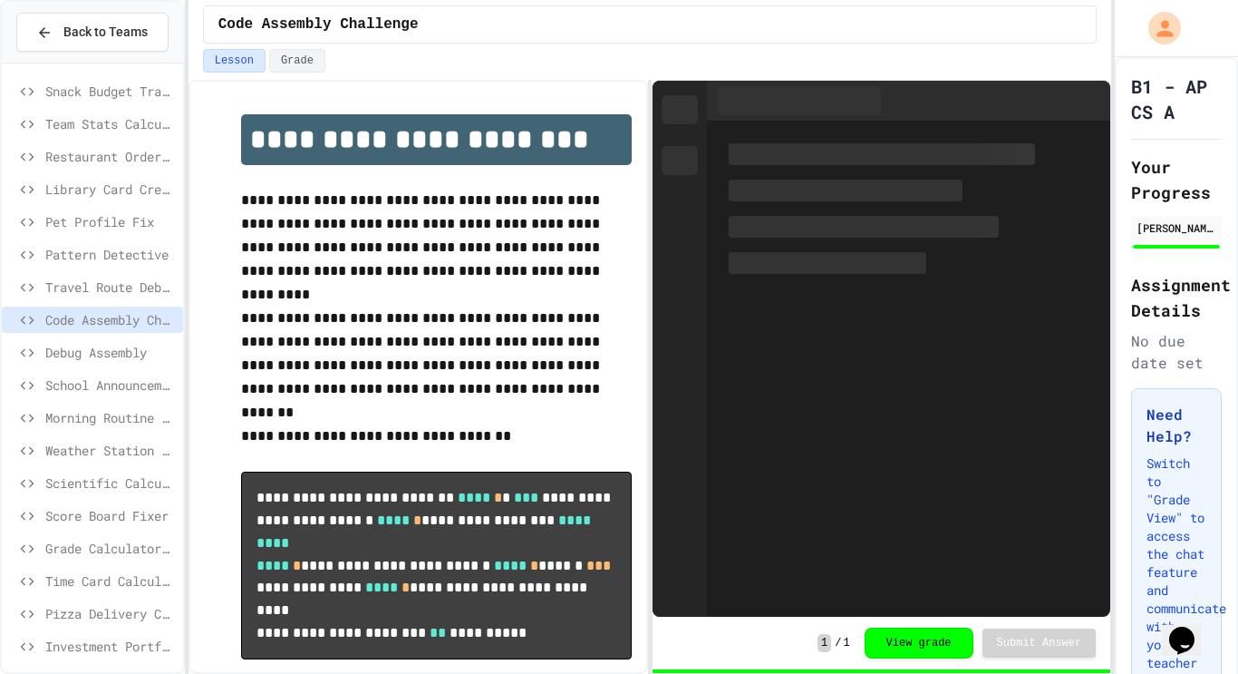
click at [122, 362] on div "Debug Assembly" at bounding box center [92, 352] width 181 height 26
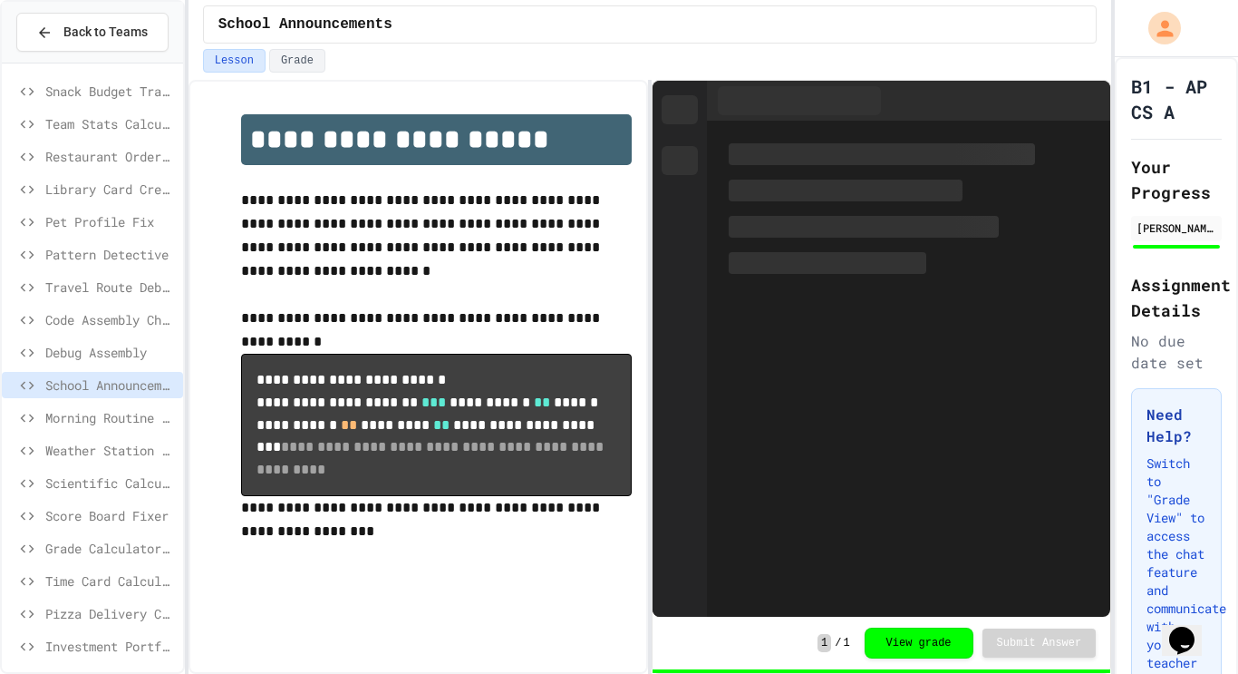
click at [141, 412] on span "Morning Routine Fix" at bounding box center [110, 417] width 131 height 19
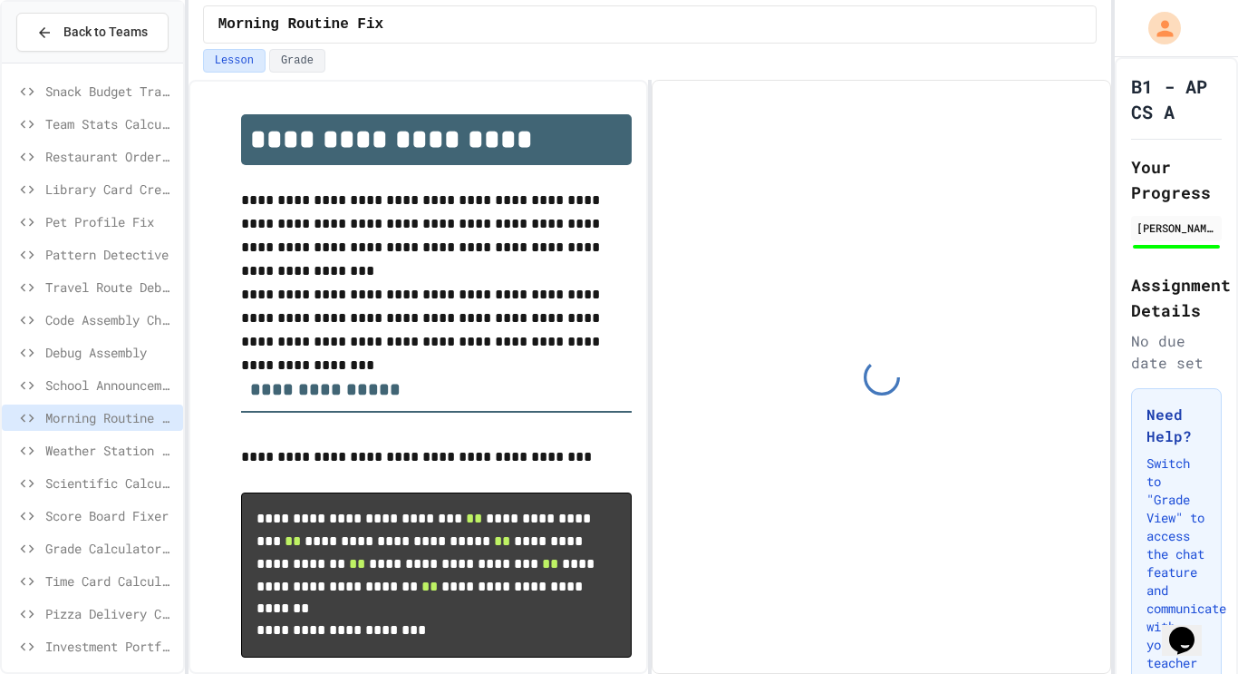
click at [136, 455] on span "Weather Station Debugger" at bounding box center [110, 450] width 131 height 19
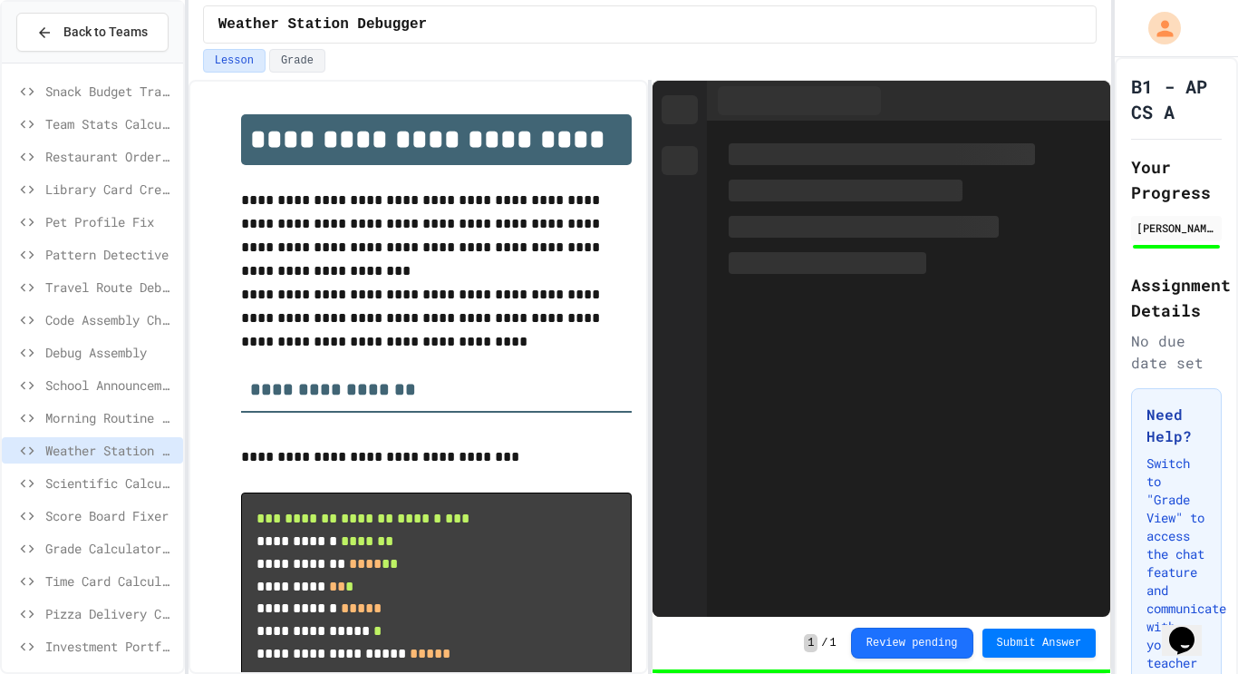
click at [139, 471] on div "Scientific Calculator" at bounding box center [92, 483] width 181 height 26
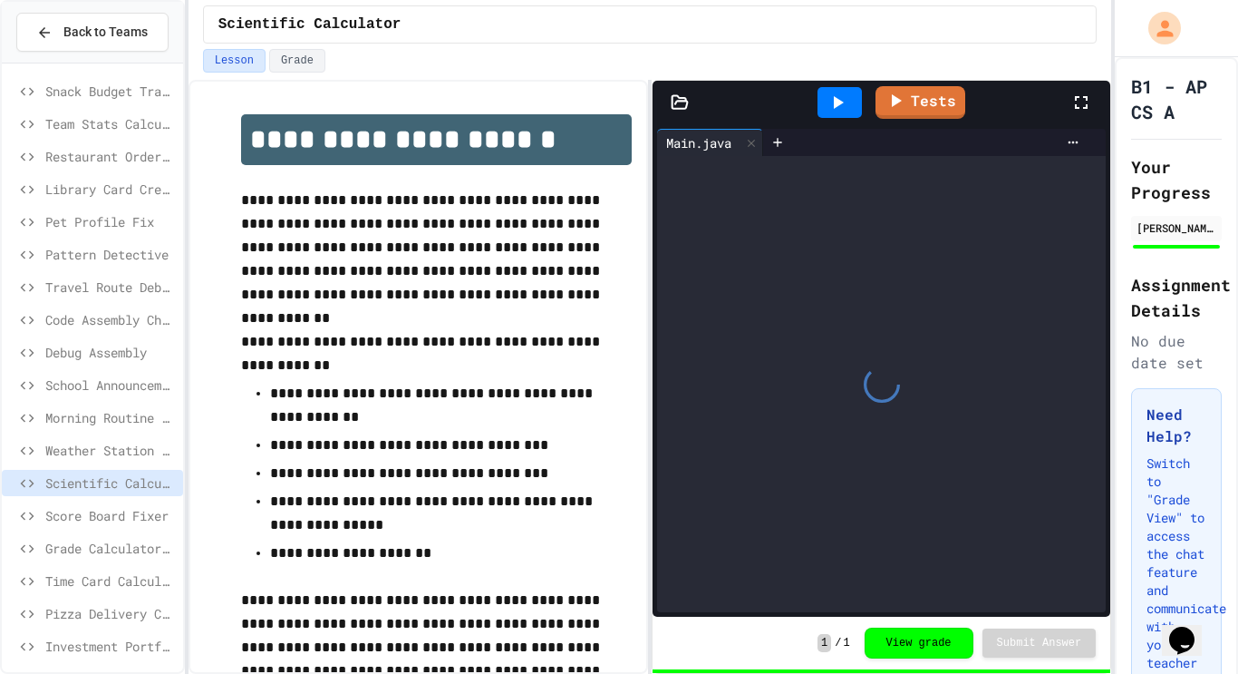
click at [142, 511] on span "Score Board Fixer" at bounding box center [110, 515] width 131 height 19
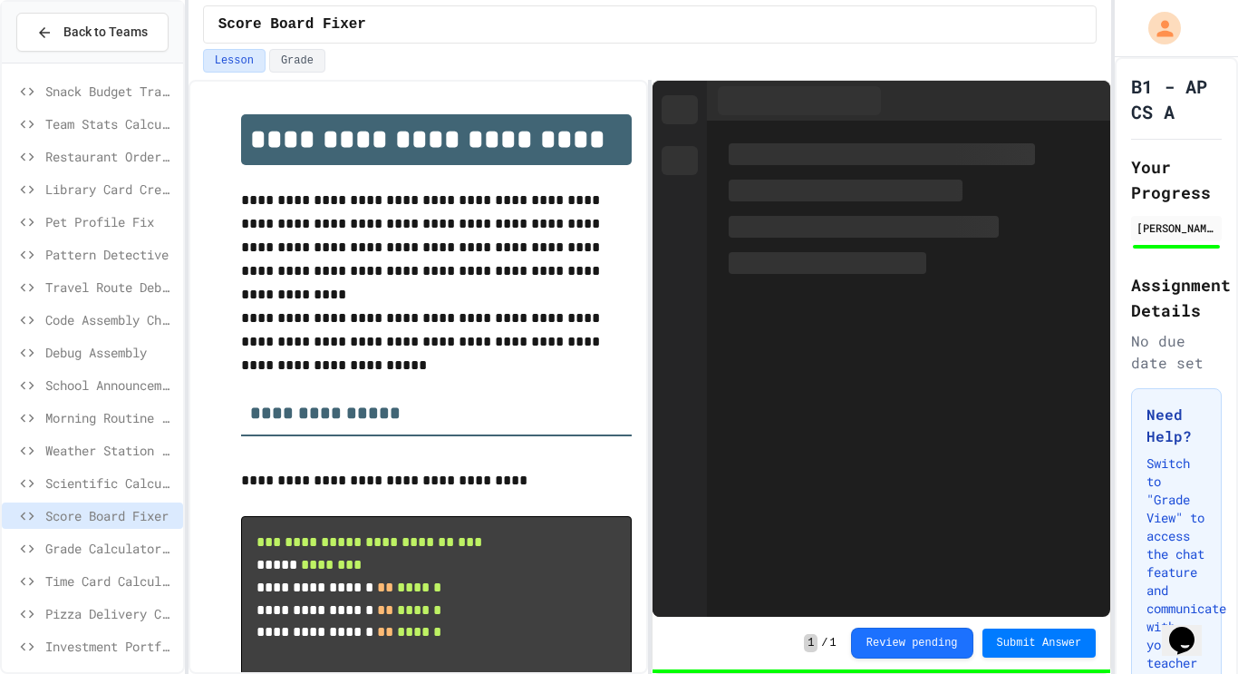
click at [141, 553] on span "Grade Calculator Pro" at bounding box center [110, 547] width 131 height 19
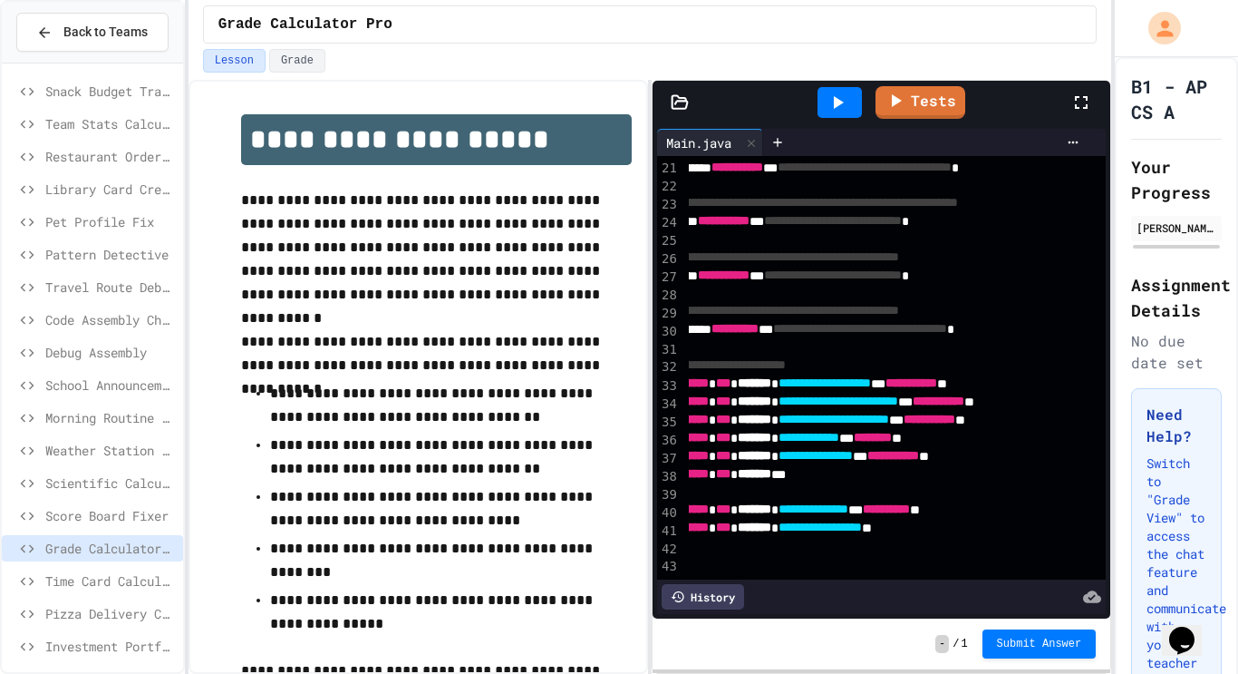
scroll to position [363, 90]
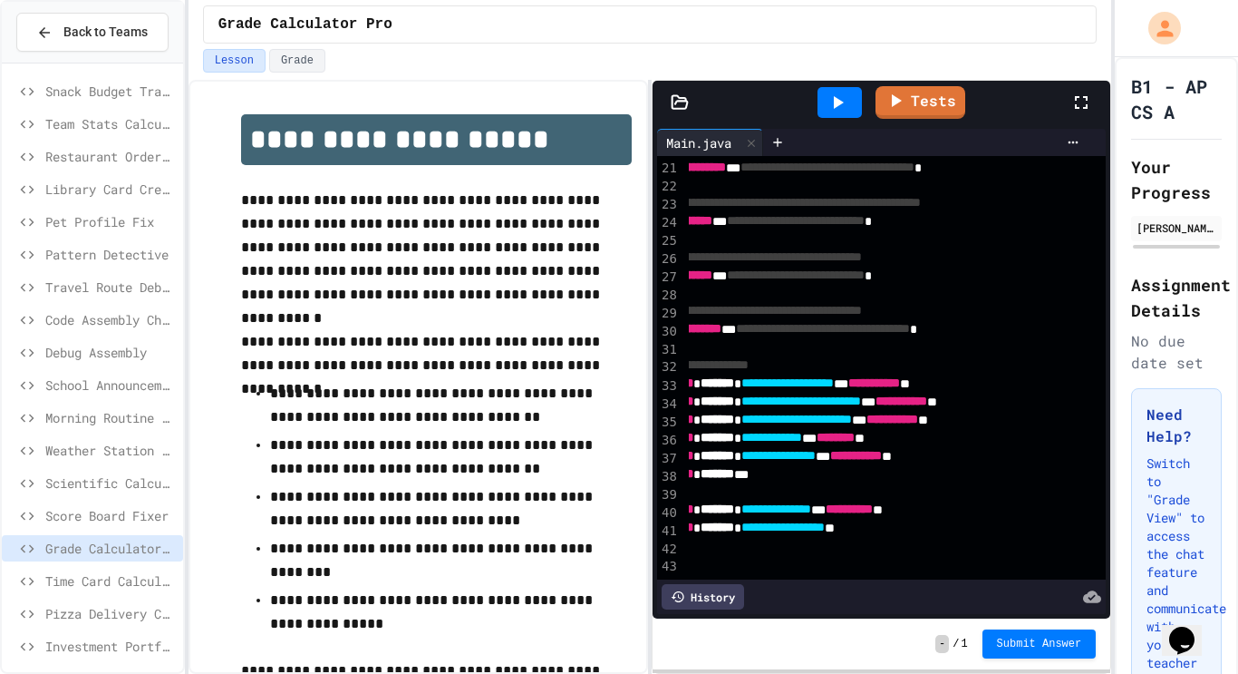
click at [56, 586] on span "Time Card Calculator" at bounding box center [110, 580] width 131 height 19
